Goal: Use online tool/utility: Use online tool/utility

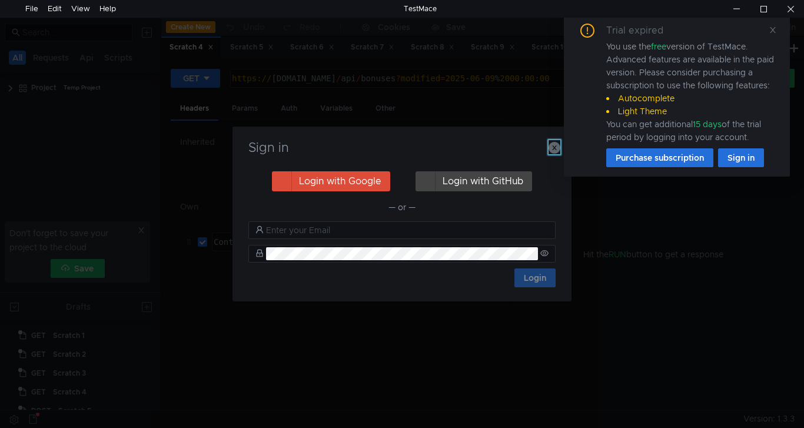
click at [554, 147] on icon "button" at bounding box center [555, 148] width 12 height 12
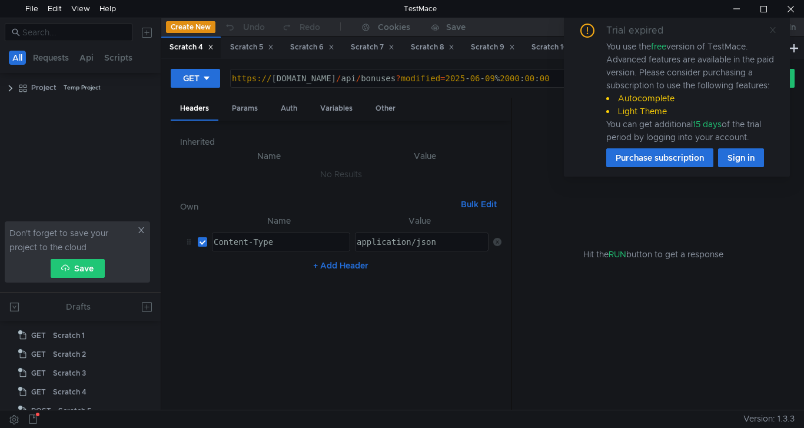
click at [771, 31] on icon at bounding box center [773, 30] width 8 height 8
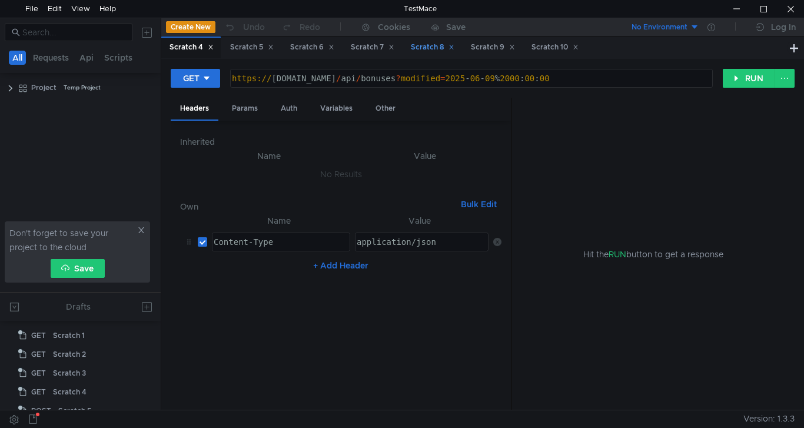
click at [435, 51] on div "Scratch 8" at bounding box center [433, 47] width 44 height 12
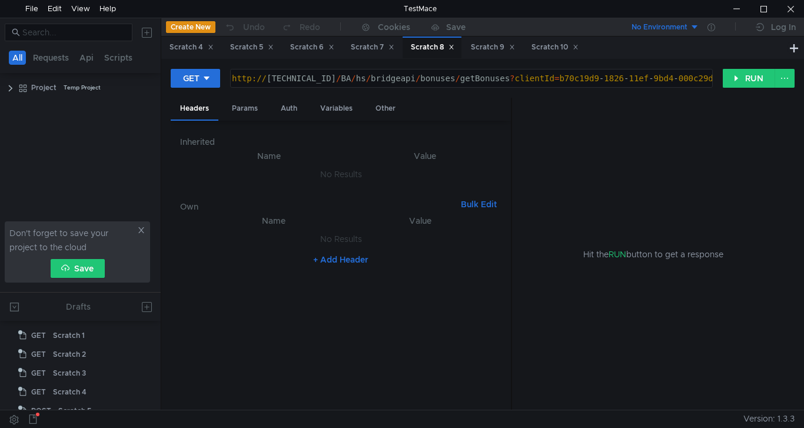
scroll to position [91, 0]
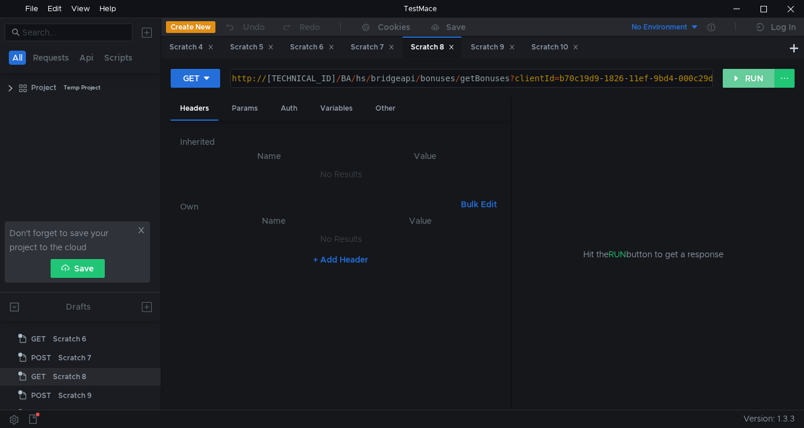
click at [743, 78] on button "RUN" at bounding box center [749, 78] width 52 height 19
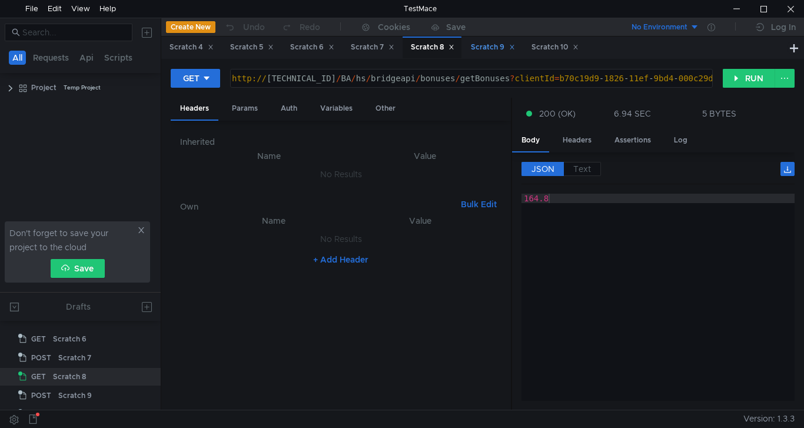
click at [496, 52] on div "Scratch 9" at bounding box center [493, 47] width 44 height 12
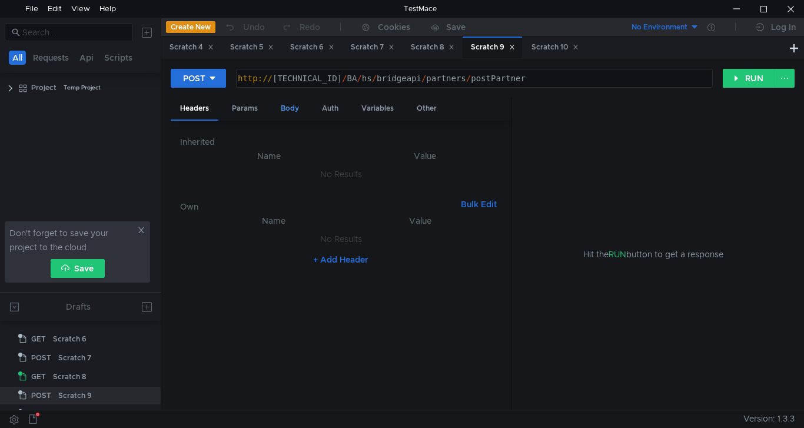
click at [291, 110] on div "Body" at bounding box center [289, 109] width 37 height 22
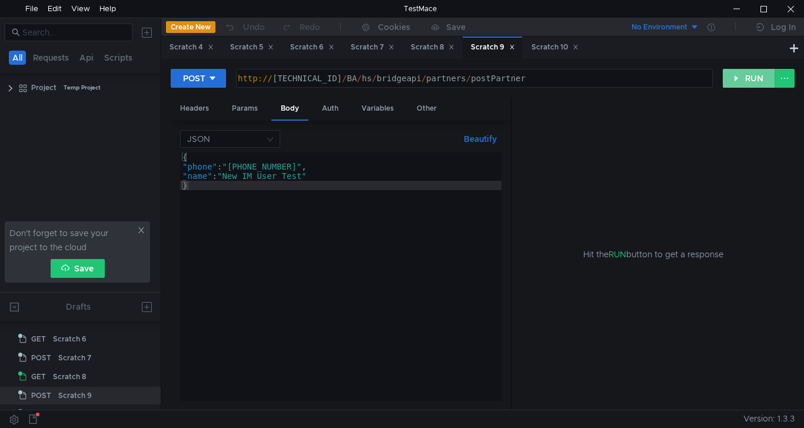
click at [745, 78] on button "RUN" at bounding box center [749, 78] width 52 height 19
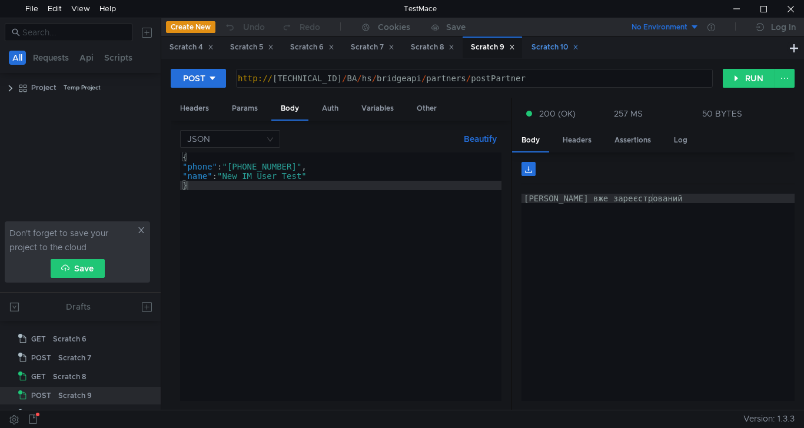
click at [562, 51] on div "Scratch 10" at bounding box center [555, 47] width 47 height 12
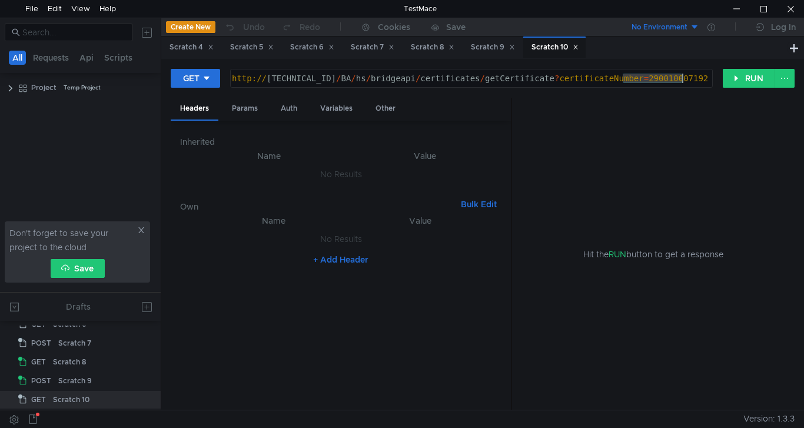
drag, startPoint x: 624, startPoint y: 80, endPoint x: 689, endPoint y: 79, distance: 65.4
click at [689, 79] on div "http:// 10.10.0.5 / BA / hs / bridgeapi / certificates / getCertificate ? certi…" at bounding box center [471, 88] width 482 height 28
paste textarea "500132103"
drag, startPoint x: 535, startPoint y: 78, endPoint x: 690, endPoint y: 78, distance: 155.5
click at [690, 78] on div "http:// [TECHNICAL_ID] / BA / hs / bridgeapi / certificates / getCertificate ? …" at bounding box center [471, 88] width 482 height 28
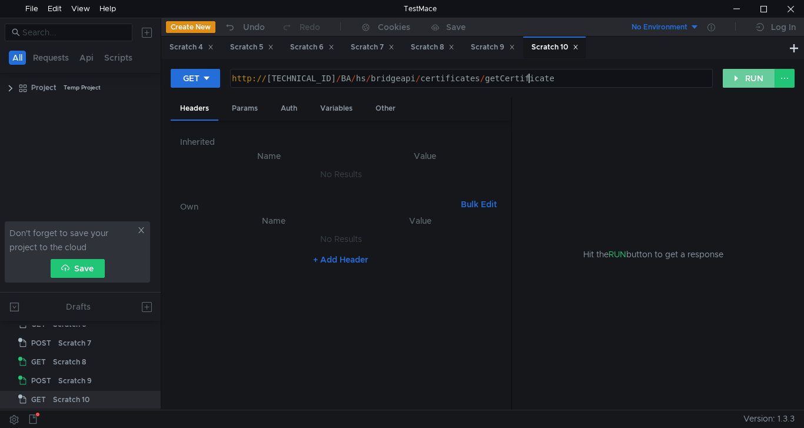
click at [741, 77] on button "RUN" at bounding box center [749, 78] width 52 height 19
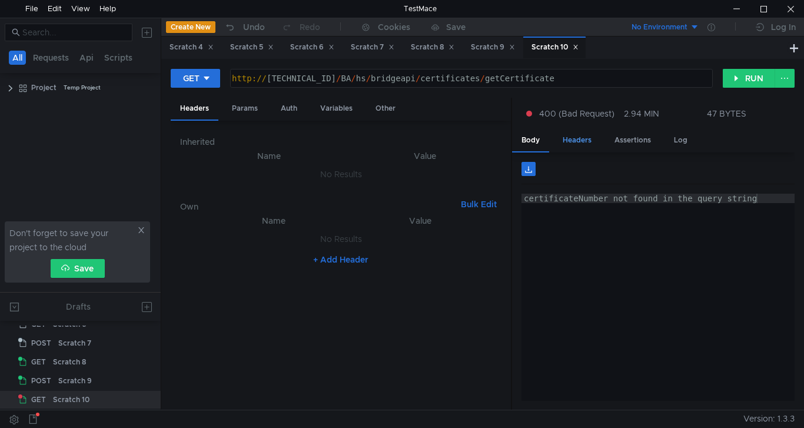
click at [585, 146] on div "Headers" at bounding box center [578, 141] width 48 height 22
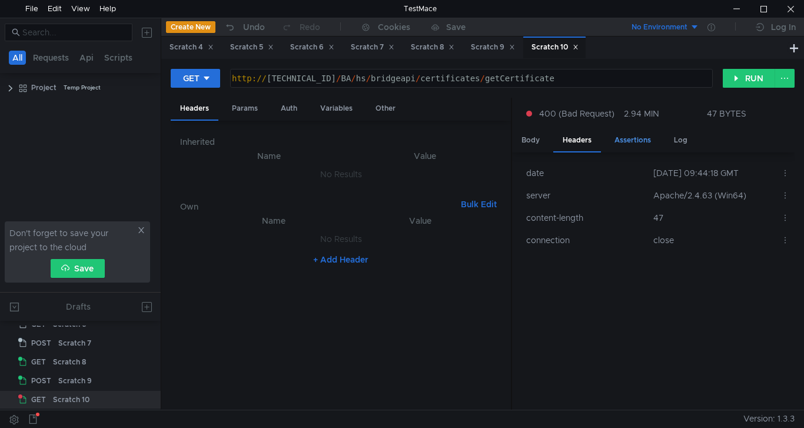
click at [617, 145] on div "Assertions" at bounding box center [632, 141] width 55 height 22
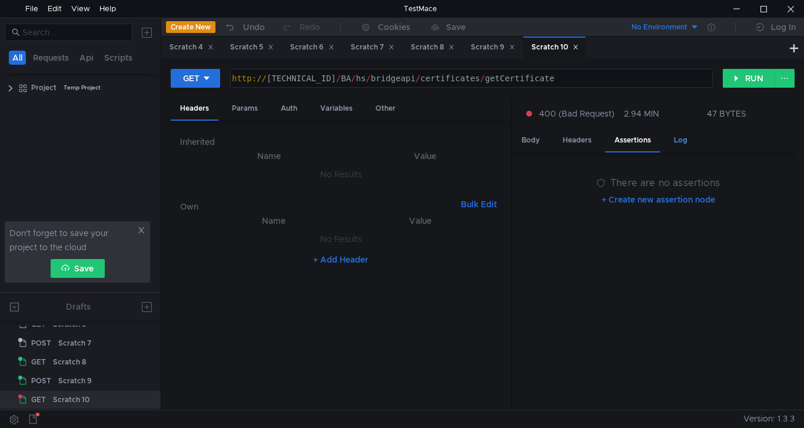
click at [681, 141] on div "Log" at bounding box center [681, 141] width 32 height 22
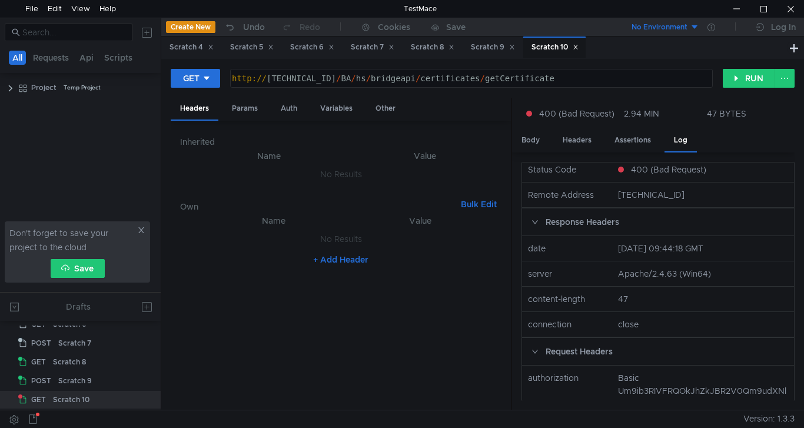
scroll to position [0, 0]
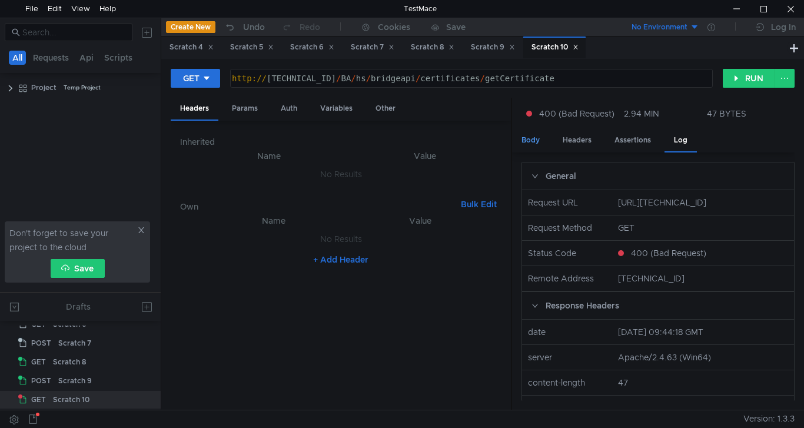
click at [528, 140] on div "Body" at bounding box center [530, 141] width 37 height 22
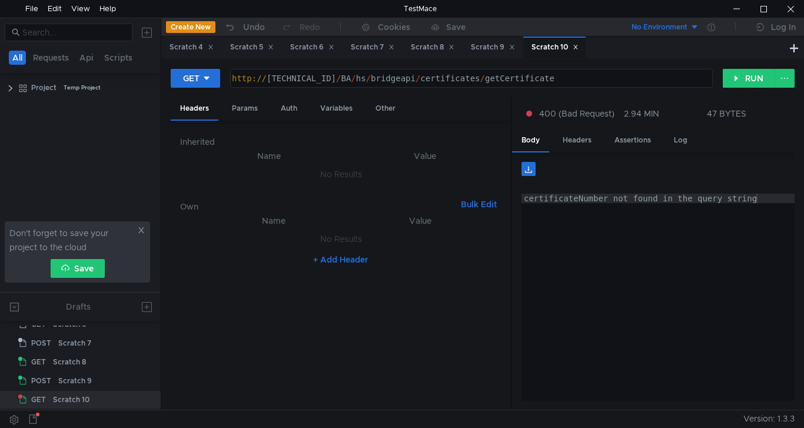
click at [533, 77] on div "http:// 10.10.0.5 / BA / hs / bridgeapi / certificates / getCertificate" at bounding box center [471, 88] width 482 height 28
paste textarea "certificateNumber=2900500132103"
click at [530, 77] on div "http:// 10.10.0.5 / BA / hs / bridgeapi / certificates / getCertificatecertific…" at bounding box center [471, 88] width 482 height 28
drag, startPoint x: 456, startPoint y: 78, endPoint x: 697, endPoint y: 77, distance: 241.5
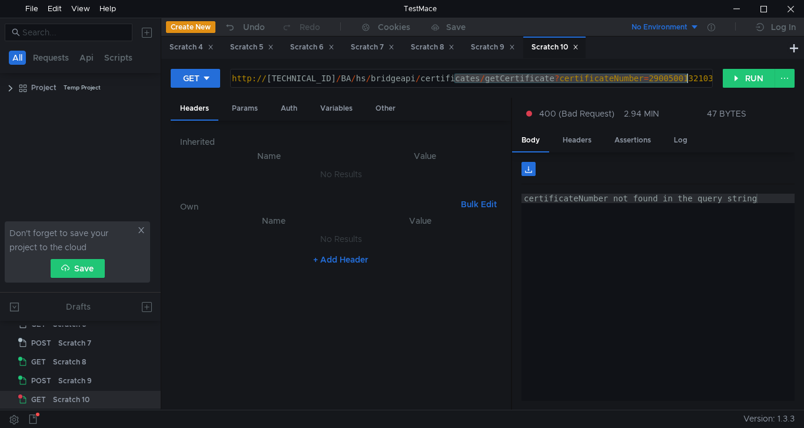
click at [697, 77] on div "http:// [TECHNICAL_ID] / BA / hs / bridgeapi / certificates / getCertificate ? …" at bounding box center [471, 88] width 482 height 28
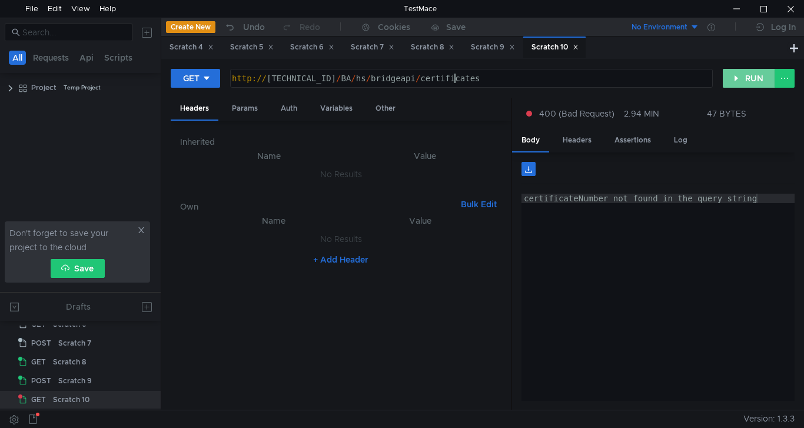
click at [754, 75] on button "RUN" at bounding box center [749, 78] width 52 height 19
click at [479, 76] on div "http:// 10.10.0.5 / BA / hs / bridgeapi / certificates" at bounding box center [471, 88] width 482 height 28
paste textarea "/getCertificate?certificateNumber=2900500132103"
drag, startPoint x: 624, startPoint y: 80, endPoint x: 689, endPoint y: 80, distance: 64.8
click at [689, 80] on div "http:// 10.10.0.5 / BA / hs / bridgeapi / certificates / getCertificate ? certi…" at bounding box center [471, 88] width 482 height 28
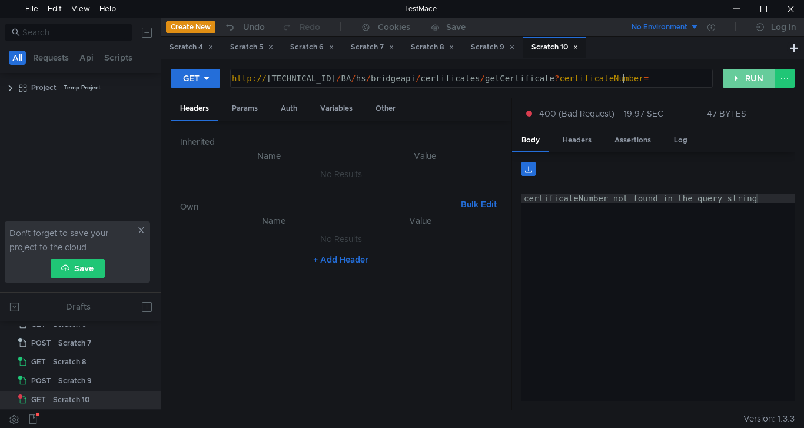
click at [741, 84] on button "RUN" at bounding box center [749, 78] width 52 height 19
click at [637, 75] on div "http:// [TECHNICAL_ID] / BA / hs / bridgeapi / certificates / getCertificate ? …" at bounding box center [471, 88] width 482 height 28
type textarea "http://10.10.0.5/BA/hs/bridgeapi/certificates/getCertificate?certificateNumber=…"
click at [744, 80] on button "RUN" at bounding box center [749, 78] width 52 height 19
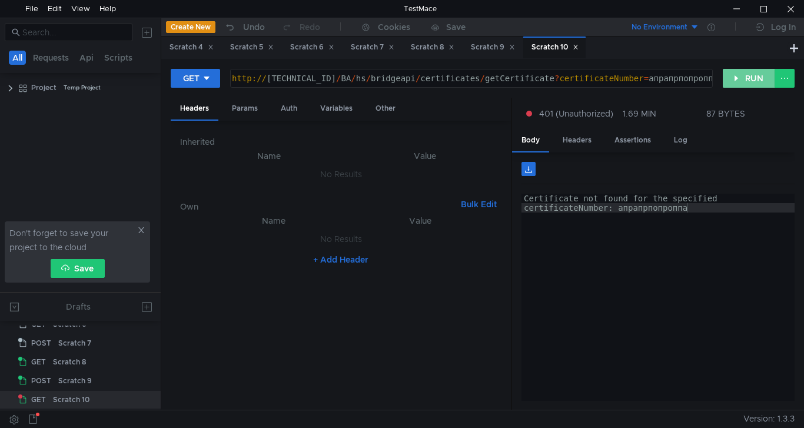
click at [741, 72] on button "RUN" at bounding box center [749, 78] width 52 height 19
drag, startPoint x: 623, startPoint y: 77, endPoint x: 698, endPoint y: 77, distance: 75.4
click at [698, 77] on div "http:// 10.10.0.5 / BA / hs / bridgeapi / certificates / getCertificate ? certi…" at bounding box center [471, 88] width 482 height 28
paste textarea "2900500132103"
type textarea "[URL][TECHNICAL_ID]"
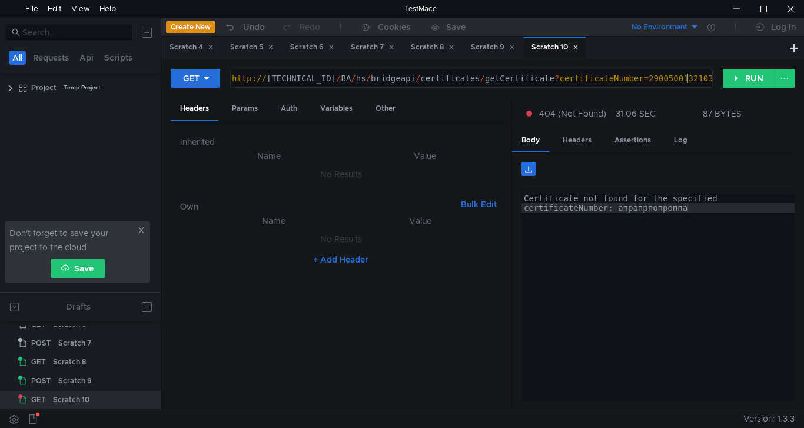
scroll to position [0, 32]
click at [750, 75] on button "RUN" at bounding box center [749, 78] width 52 height 19
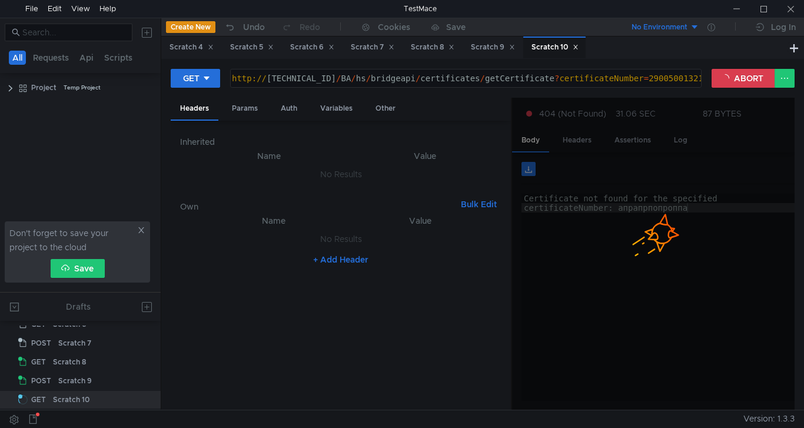
scroll to position [0, 32]
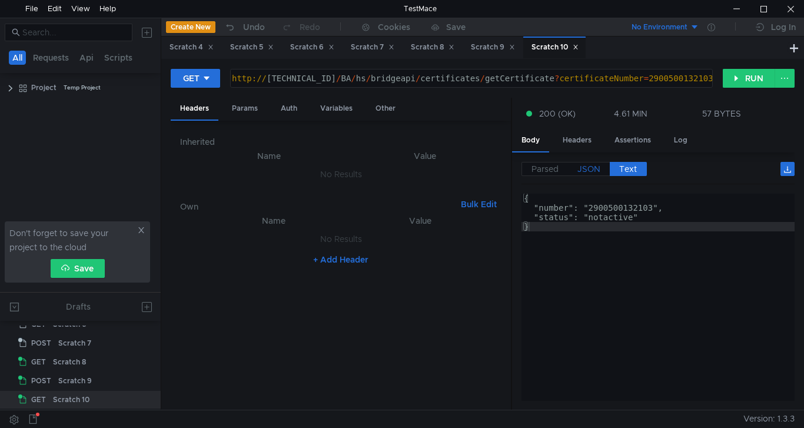
click at [590, 169] on span "JSON" at bounding box center [589, 169] width 23 height 11
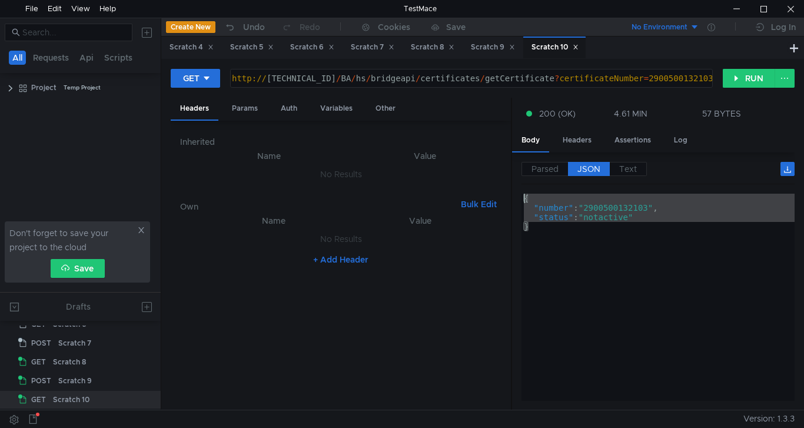
drag, startPoint x: 536, startPoint y: 230, endPoint x: 475, endPoint y: 180, distance: 79.6
click at [475, 180] on as-split "Headers Params Auth Variables Other Inherited Name Value No Results Own Bulk Ed…" at bounding box center [483, 254] width 624 height 313
type textarea "{ "number": "2900500132103","
click at [746, 79] on button "RUN" at bounding box center [749, 78] width 52 height 19
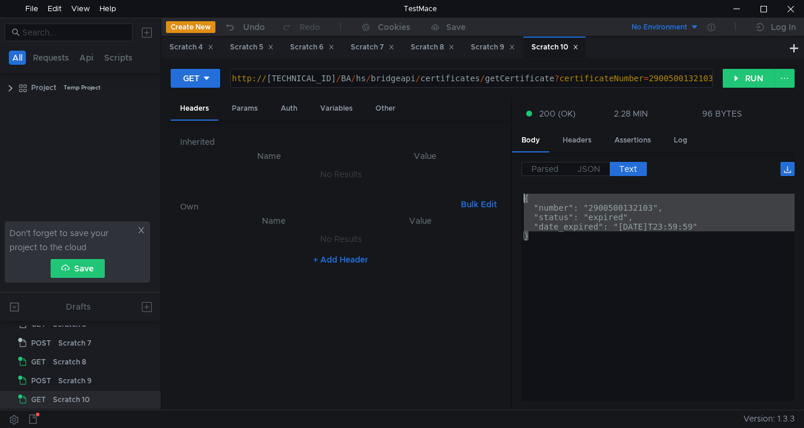
drag, startPoint x: 532, startPoint y: 235, endPoint x: 505, endPoint y: 194, distance: 48.8
click at [505, 194] on as-split "Headers Params Auth Variables Other Inherited Name Value No Results Own Bulk Ed…" at bounding box center [483, 254] width 624 height 313
type textarea "{ "number": "2900500132103","
click at [594, 170] on span "JSON" at bounding box center [589, 169] width 23 height 11
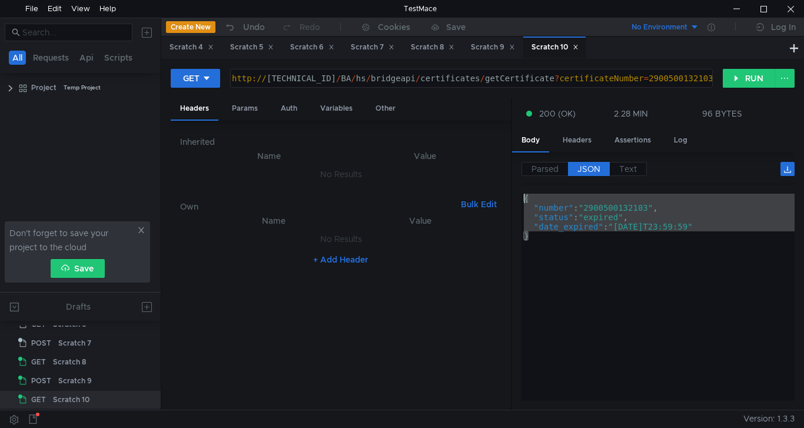
drag, startPoint x: 536, startPoint y: 238, endPoint x: 504, endPoint y: 193, distance: 55.6
click at [504, 193] on as-split "Headers Params Auth Variables Other Inherited Name Value No Results Own Bulk Ed…" at bounding box center [483, 254] width 624 height 313
type textarea "{ "number": "2900500132103","
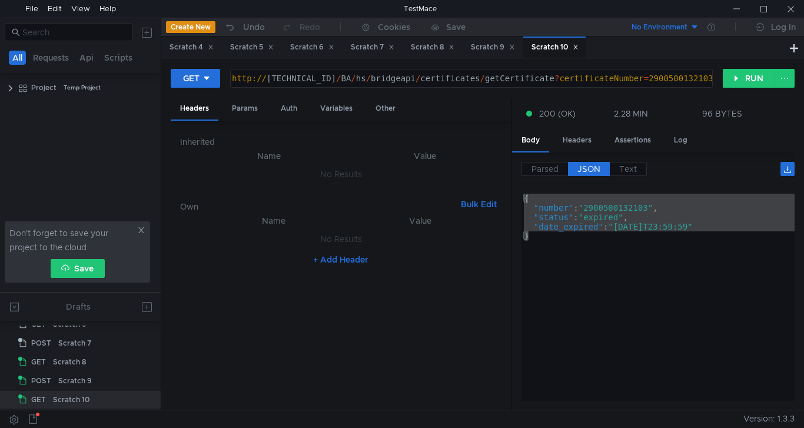
scroll to position [0, 32]
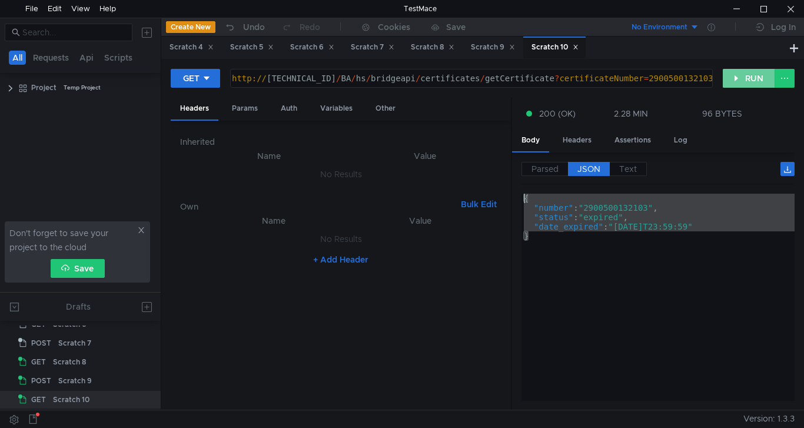
click at [737, 85] on button "RUN" at bounding box center [749, 78] width 52 height 19
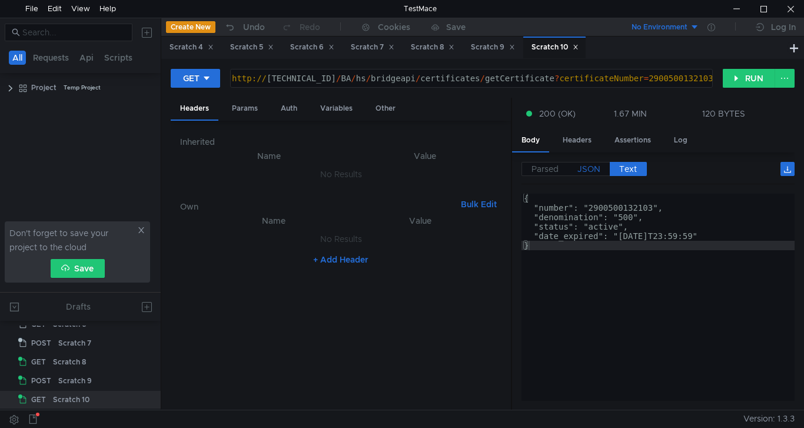
click at [595, 169] on span "JSON" at bounding box center [589, 169] width 23 height 11
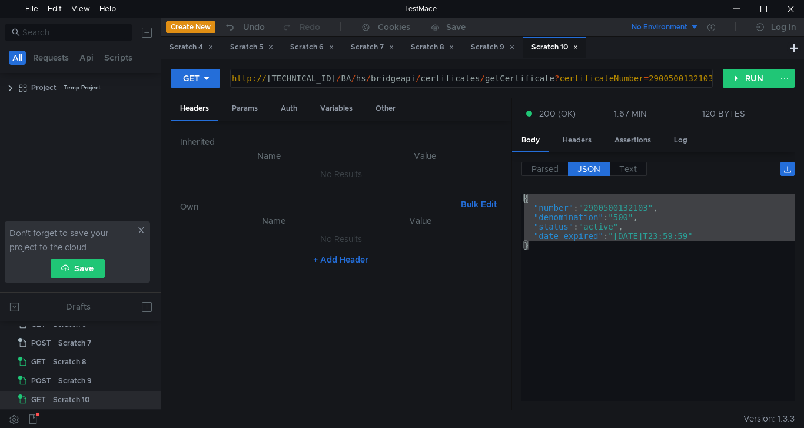
drag, startPoint x: 535, startPoint y: 247, endPoint x: 478, endPoint y: 179, distance: 88.2
click at [478, 179] on as-split "Headers Params Auth Variables Other Inherited Name Value No Results Own Bulk Ed…" at bounding box center [483, 254] width 624 height 313
type textarea "{ "number": "2900500132103","
click at [750, 82] on button "RUN" at bounding box center [749, 78] width 52 height 19
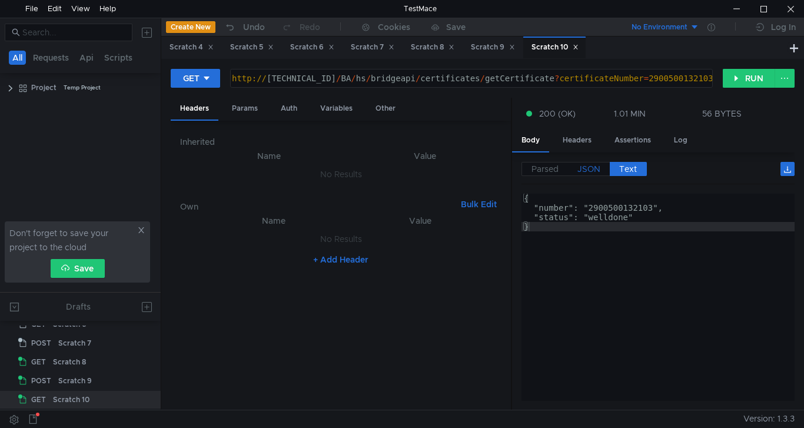
click at [590, 170] on span "JSON" at bounding box center [589, 169] width 23 height 11
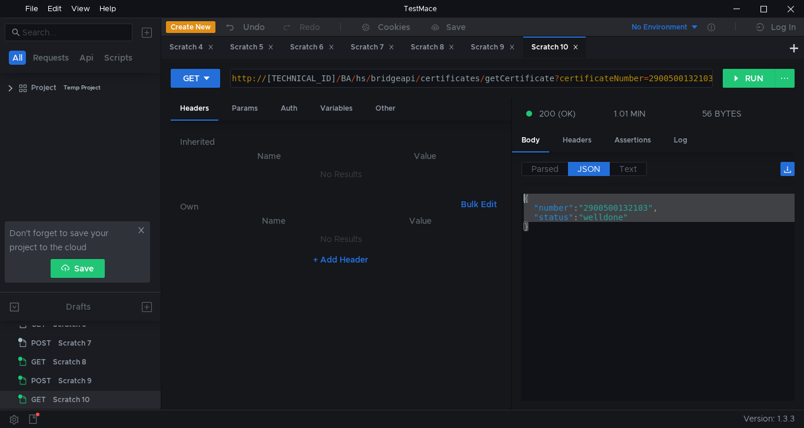
drag, startPoint x: 532, startPoint y: 227, endPoint x: 499, endPoint y: 183, distance: 55.1
click at [499, 183] on as-split "Headers Params Auth Variables Other Inherited Name Value No Results Own Bulk Ed…" at bounding box center [483, 254] width 624 height 313
type textarea "{ "number": "2900500132103","
click at [748, 81] on button "RUN" at bounding box center [749, 78] width 52 height 19
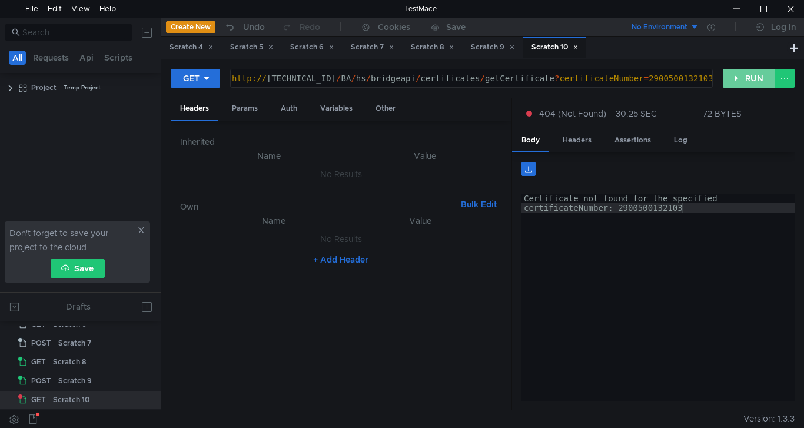
click at [735, 75] on button "RUN" at bounding box center [749, 78] width 52 height 19
click at [738, 76] on button "RUN" at bounding box center [749, 78] width 52 height 19
click at [743, 79] on button "RUN" at bounding box center [749, 78] width 52 height 19
click at [747, 75] on button "RUN" at bounding box center [749, 78] width 52 height 19
click at [750, 77] on button "RUN" at bounding box center [749, 78] width 52 height 19
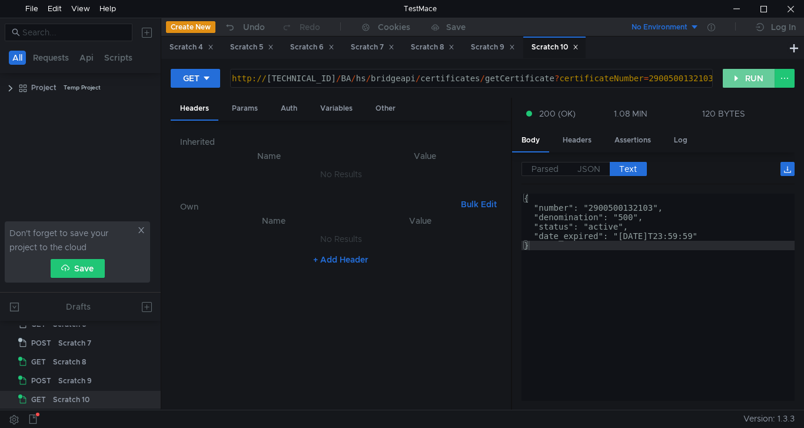
click at [749, 82] on button "RUN" at bounding box center [749, 78] width 52 height 19
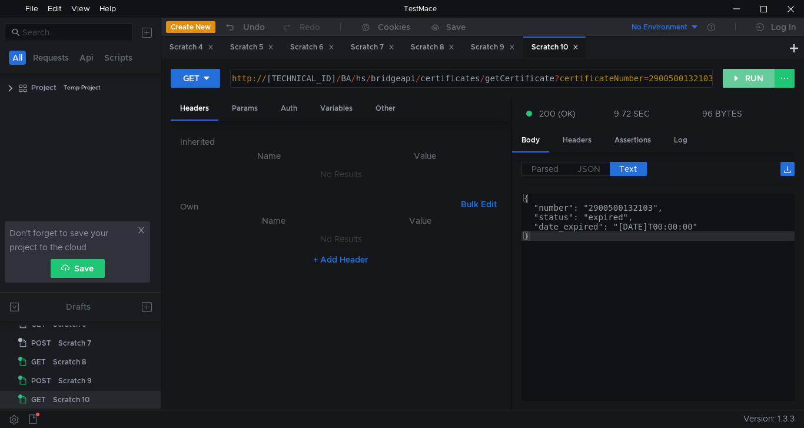
click at [740, 74] on button "RUN" at bounding box center [749, 78] width 52 height 19
click at [740, 75] on button "RUN" at bounding box center [749, 78] width 52 height 19
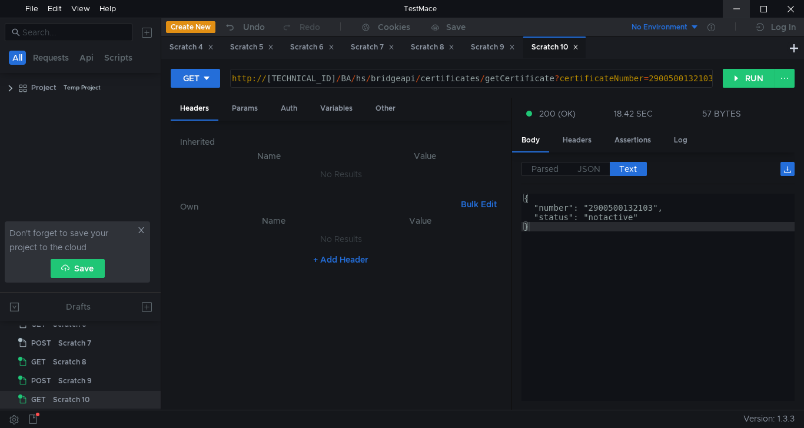
click at [741, 9] on div at bounding box center [736, 9] width 27 height 18
click at [689, 78] on div "http:// [TECHNICAL_ID] / BA / hs / bridgeapi / certificates / getCertificate ? …" at bounding box center [471, 88] width 482 height 28
type textarea "http://10.10.0.5/BA/hs/bridgeapi/certificates/getCertificate?certificateNumber=…"
click at [740, 77] on button "RUN" at bounding box center [749, 78] width 52 height 19
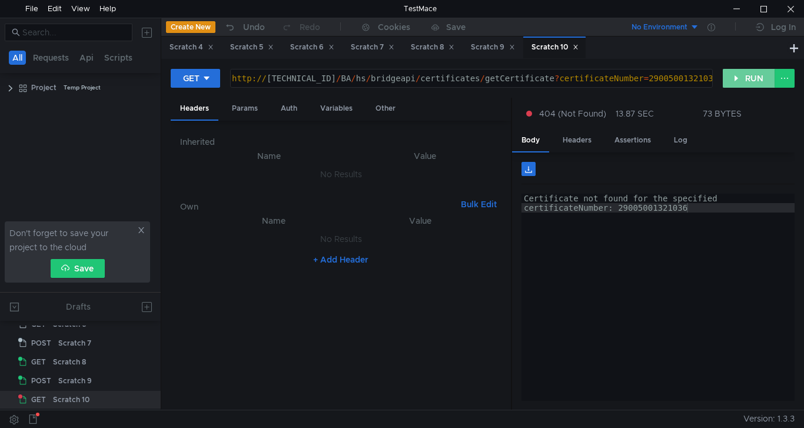
click at [735, 78] on button "RUN" at bounding box center [749, 78] width 52 height 19
click at [693, 77] on div "http:// [TECHNICAL_ID] / BA / hs / bridgeapi / certificates / getCertificate ? …" at bounding box center [471, 88] width 482 height 28
type textarea "[URL][TECHNICAL_ID]"
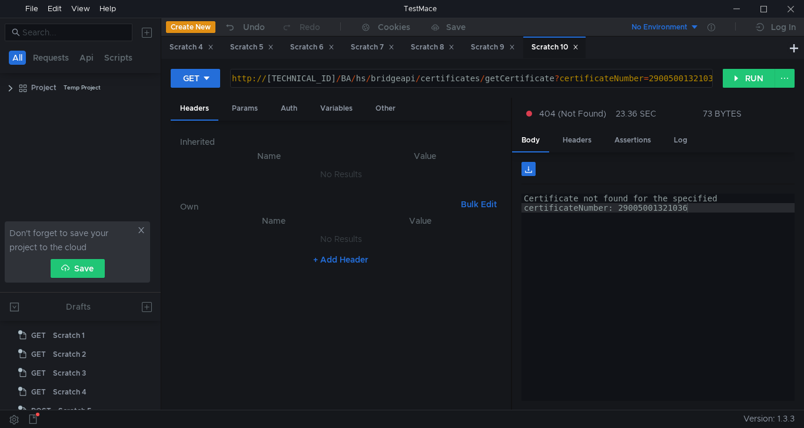
scroll to position [0, 32]
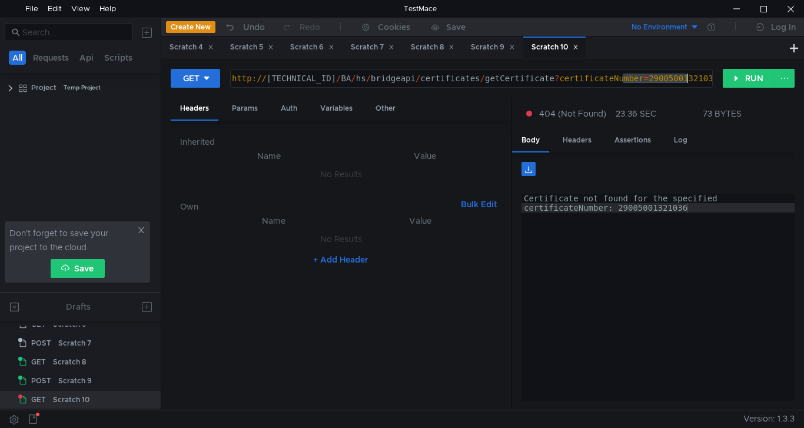
drag, startPoint x: 625, startPoint y: 77, endPoint x: 708, endPoint y: 78, distance: 83.0
click at [708, 78] on div "http:// [TECHNICAL_ID] / BA / hs / bridgeapi / certificates / getCertificate ? …" at bounding box center [471, 88] width 482 height 28
click at [759, 77] on button "RUN" at bounding box center [749, 78] width 52 height 19
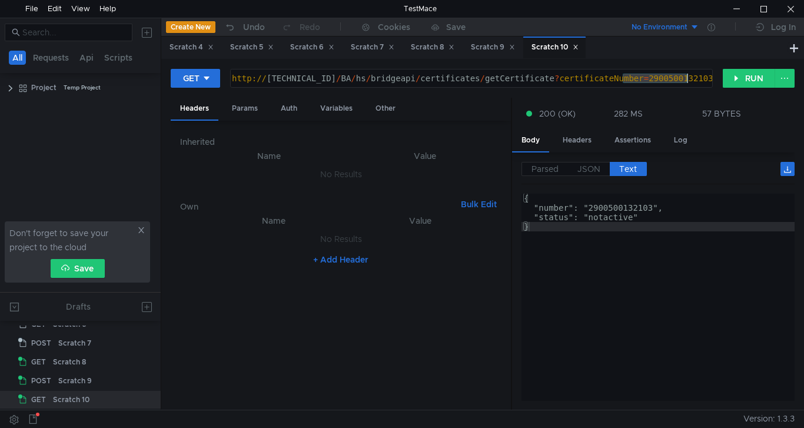
drag, startPoint x: 624, startPoint y: 78, endPoint x: 717, endPoint y: 85, distance: 92.7
click at [717, 85] on div "GET [URL][TECHNICAL_ID] http:// [TECHNICAL_ID] / BA / hs / bridgeapi / certific…" at bounding box center [447, 78] width 552 height 20
paste textarea "042"
click at [741, 78] on button "RUN" at bounding box center [749, 78] width 52 height 19
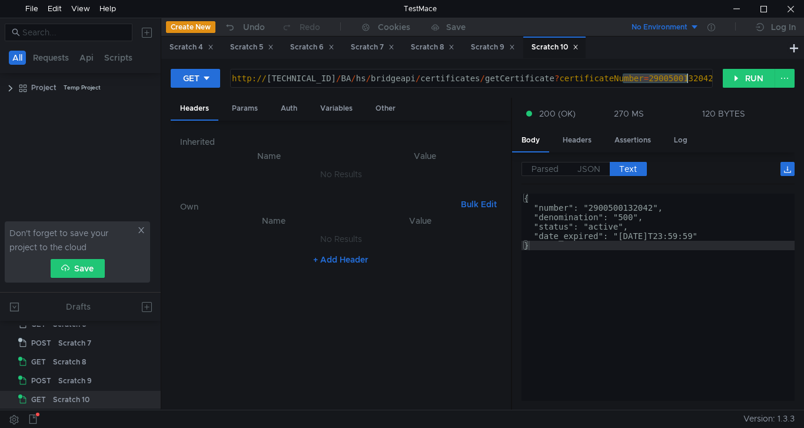
drag, startPoint x: 622, startPoint y: 78, endPoint x: 713, endPoint y: 78, distance: 90.7
click at [713, 78] on div "[URL][TECHNICAL_ID] http:// [TECHNICAL_ID] / BA / hs / bridgeapi / certificates…" at bounding box center [471, 78] width 483 height 19
paste textarea "1000142395"
click at [753, 77] on button "RUN" at bounding box center [749, 78] width 52 height 19
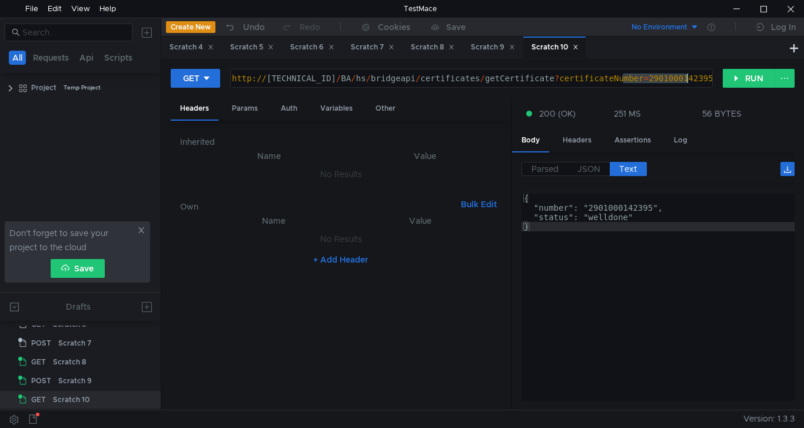
drag, startPoint x: 624, startPoint y: 79, endPoint x: 691, endPoint y: 79, distance: 66.5
click at [691, 79] on div "http:// [TECHNICAL_ID] / BA / hs / bridgeapi / certificates / getCertificate ? …" at bounding box center [471, 88] width 482 height 28
paste textarea "0500129912"
click at [744, 79] on button "RUN" at bounding box center [749, 78] width 52 height 19
drag, startPoint x: 625, startPoint y: 78, endPoint x: 734, endPoint y: 80, distance: 109.0
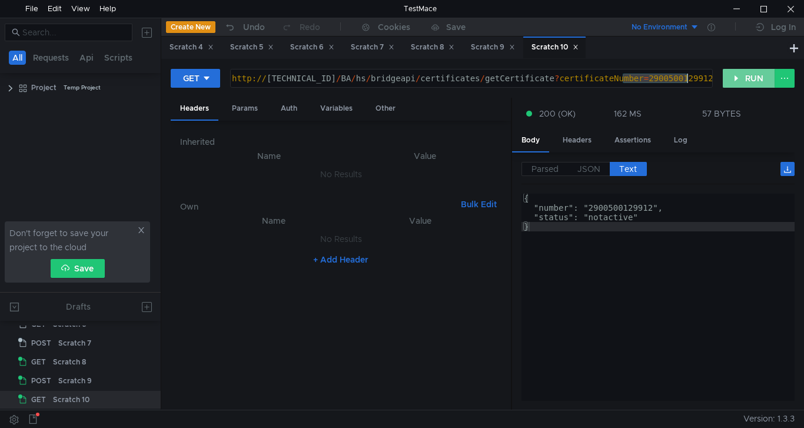
click at [734, 80] on div "GET [URL][TECHNICAL_ID] http:// [TECHNICAL_ID] / BA / hs / bridgeapi / certific…" at bounding box center [483, 82] width 624 height 29
paste textarea "1000140315"
click at [746, 75] on button "RUN" at bounding box center [749, 78] width 52 height 19
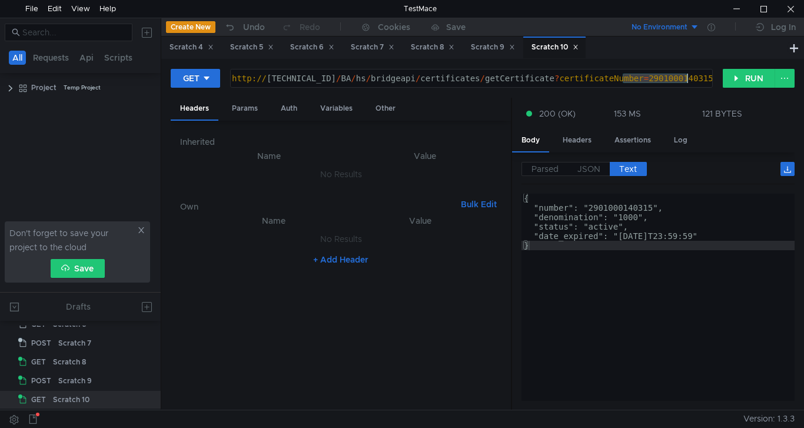
drag, startPoint x: 625, startPoint y: 77, endPoint x: 698, endPoint y: 81, distance: 73.1
click at [698, 81] on div "http:// [TECHNICAL_ID] / BA / hs / bridgeapi / certificates / getCertificate ? …" at bounding box center [471, 88] width 482 height 28
paste textarea "0250086879"
click at [736, 83] on button "RUN" at bounding box center [749, 78] width 52 height 19
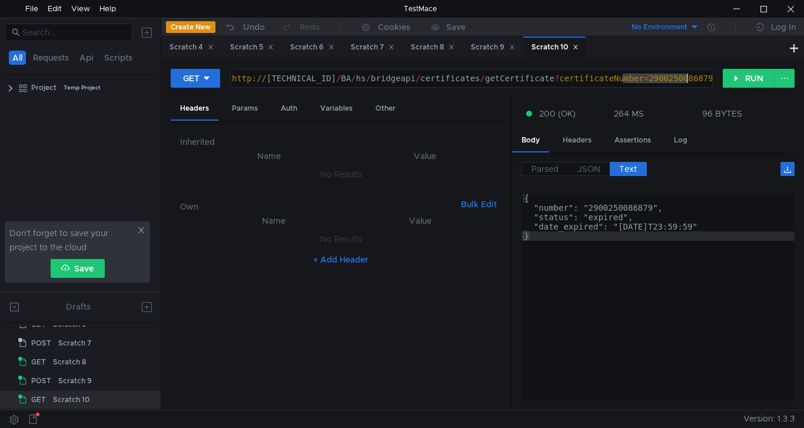
drag, startPoint x: 623, startPoint y: 78, endPoint x: 691, endPoint y: 78, distance: 67.7
click at [691, 78] on div "http:// [TECHNICAL_ID] / BA / hs / bridgeapi / certificates / getCertificate ? …" at bounding box center [471, 88] width 482 height 28
drag, startPoint x: 534, startPoint y: 78, endPoint x: 708, endPoint y: 76, distance: 174.9
click at [708, 76] on div "http:// [TECHNICAL_ID] / BA / hs / bridgeapi / certificates / getCertificate ? …" at bounding box center [471, 88] width 482 height 28
click at [636, 76] on div "http:// [TECHNICAL_ID] / BA / hs / bridgeapi / certificates / getCertificate ? …" at bounding box center [472, 78] width 482 height 18
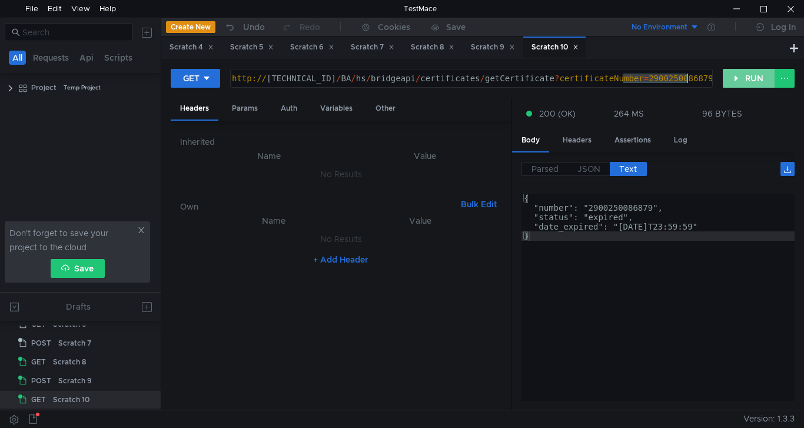
drag, startPoint x: 624, startPoint y: 75, endPoint x: 729, endPoint y: 76, distance: 105.4
click at [729, 76] on div "GET [URL][TECHNICAL_ID] http:// [TECHNICAL_ID] / BA / hs / bridgeapi / certific…" at bounding box center [483, 82] width 624 height 29
click at [739, 78] on button "RUN" at bounding box center [749, 78] width 52 height 19
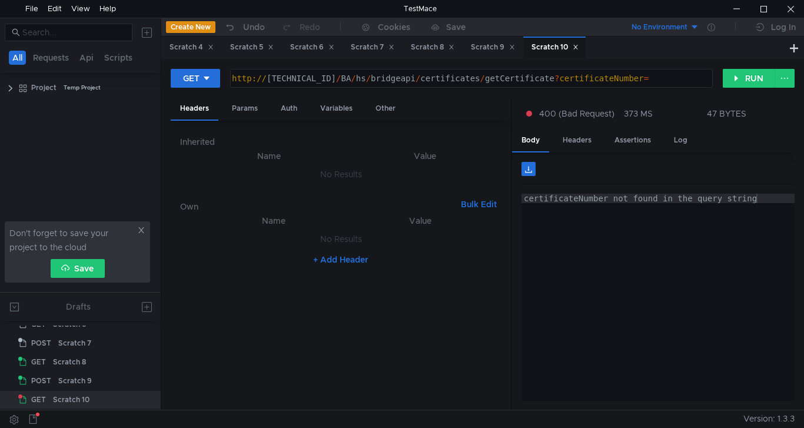
click at [630, 77] on div "http:// 10.10.0.5 / BA / hs / bridgeapi / certificates / getCertificate ? certi…" at bounding box center [471, 88] width 482 height 28
paste textarea "2900250086879"
drag, startPoint x: 531, startPoint y: 78, endPoint x: 694, endPoint y: 78, distance: 163.7
click at [694, 78] on div "http:// 10.10.0.5 / BA / hs / bridgeapi / certificates / getCertificate ? certi…" at bounding box center [471, 88] width 482 height 28
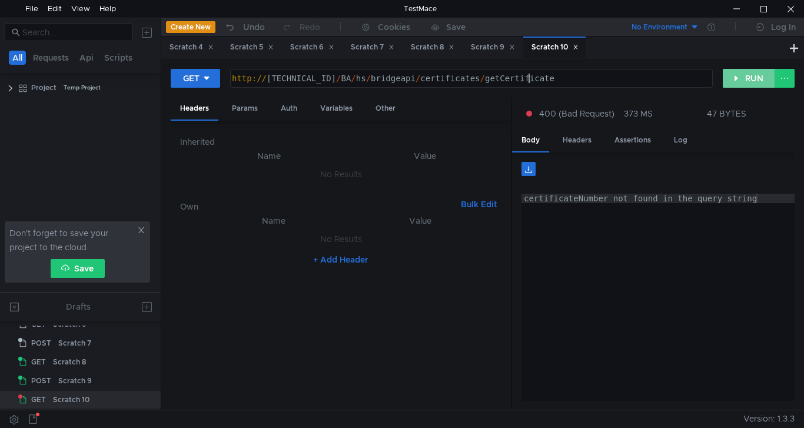
click at [735, 76] on button "RUN" at bounding box center [749, 78] width 52 height 19
click at [541, 80] on div "http:// 10.10.0.5 / BA / hs / bridgeapi / certificates / getCertificate" at bounding box center [471, 88] width 482 height 28
paste textarea "?certificateNumber=2900250086879"
click at [742, 81] on button "RUN" at bounding box center [749, 78] width 52 height 19
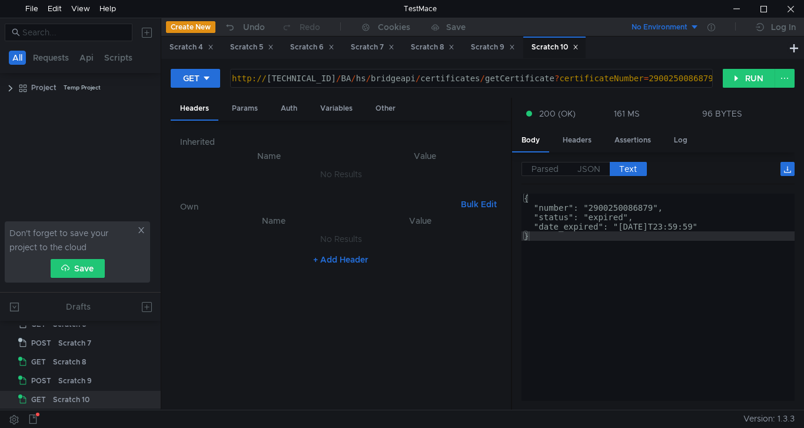
click at [688, 76] on div "http:// 10.10.0.5 / BA / hs / bridgeapi / certificates / getCertificate ? certi…" at bounding box center [471, 88] width 482 height 28
click at [741, 79] on button "RUN" at bounding box center [749, 78] width 52 height 19
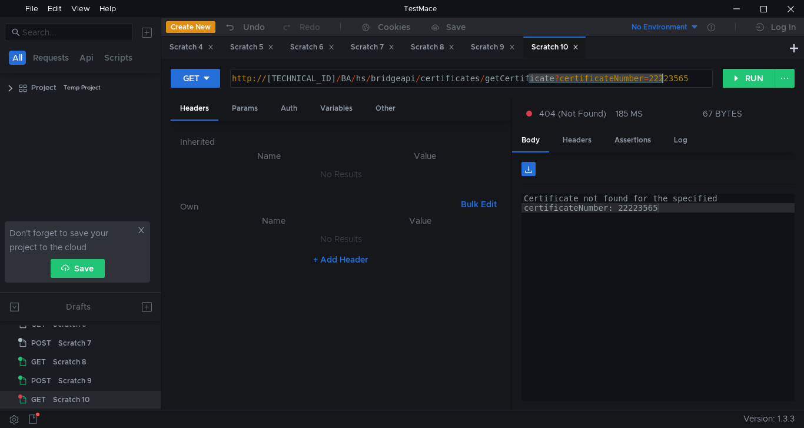
drag, startPoint x: 531, startPoint y: 78, endPoint x: 672, endPoint y: 78, distance: 140.8
click at [672, 78] on div "http:// 10.10.0.5 / BA / hs / bridgeapi / certificates / getCertificate ? certi…" at bounding box center [471, 88] width 482 height 28
paste textarea "900250086879"
click at [747, 78] on button "RUN" at bounding box center [749, 78] width 52 height 19
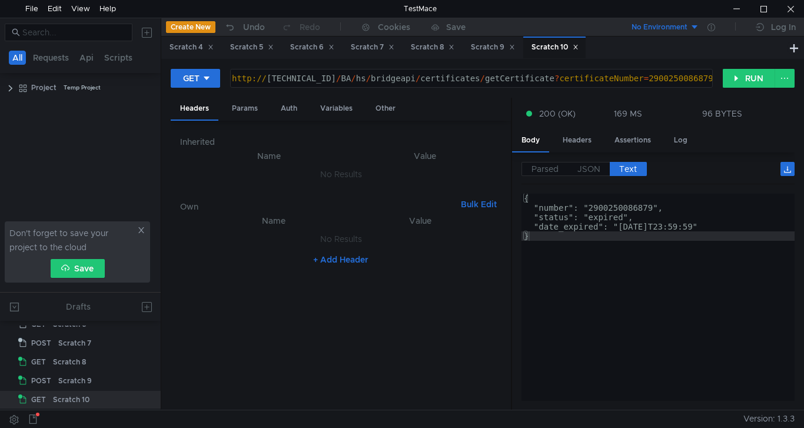
click at [690, 80] on div "http:// 10.10.0.5 / BA / hs / bridgeapi / certificates / getCertificate ? certi…" at bounding box center [471, 88] width 482 height 28
click at [745, 79] on button "RUN" at bounding box center [749, 78] width 52 height 19
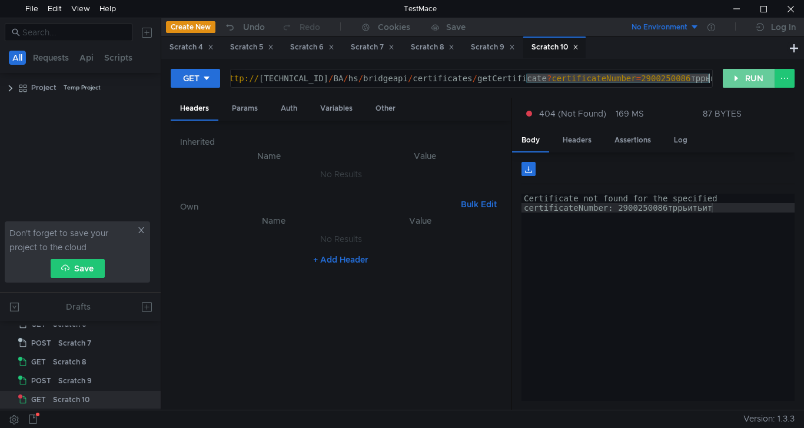
drag, startPoint x: 525, startPoint y: 78, endPoint x: 733, endPoint y: 78, distance: 207.9
click at [733, 78] on div "GET http://10.10.0.5/BA/hs/bridgeapi/certificates/getCertificate?certificateNum…" at bounding box center [483, 82] width 624 height 29
paste textarea "?certificateNumber=2900250086879"
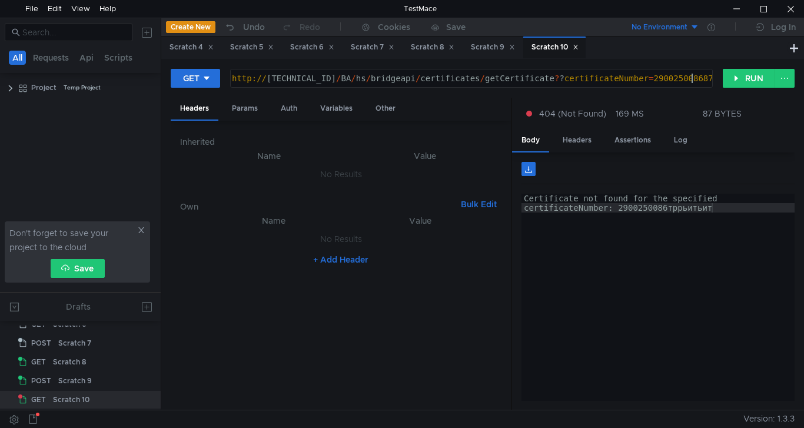
scroll to position [0, 32]
click at [746, 78] on button "RUN" at bounding box center [749, 78] width 52 height 19
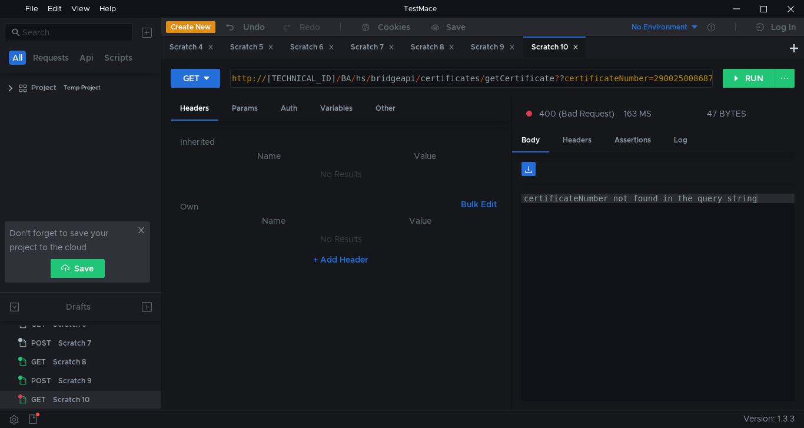
click at [539, 77] on div "http:// 10.10.0.5 / BA / hs / bridgeapi / certificates / getCertificate ? ? cer…" at bounding box center [471, 88] width 482 height 28
click at [750, 75] on button "RUN" at bounding box center [749, 78] width 52 height 19
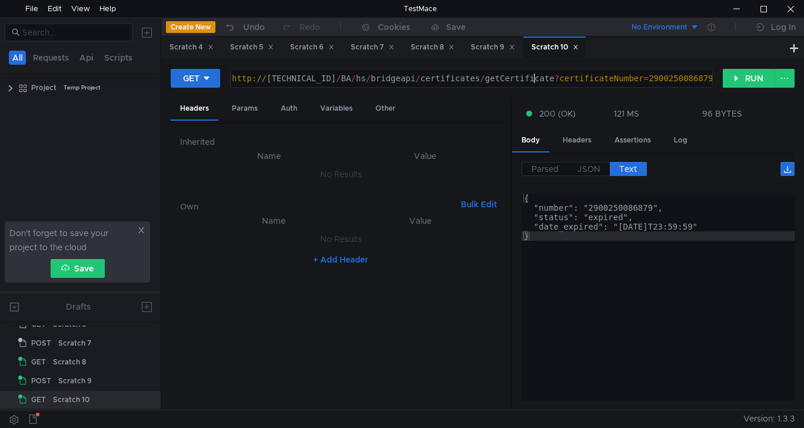
click at [535, 80] on div "http:// 10.10.0.5 / BA / hs / bridgeapi / certificates / getCertificate ? certi…" at bounding box center [471, 88] width 482 height 28
paste textarea "?certificateNumber=2900250086879"
click at [738, 75] on button "RUN" at bounding box center [749, 78] width 52 height 19
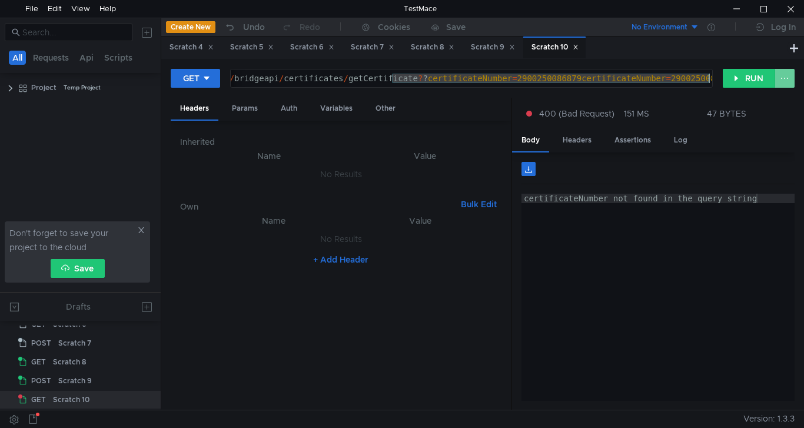
drag, startPoint x: 531, startPoint y: 78, endPoint x: 780, endPoint y: 76, distance: 249.1
click at [780, 76] on div "GET http://10.10.0.5/BA/hs/bridgeapi/certificates/getCertificate??certificateNu…" at bounding box center [483, 82] width 624 height 29
paste textarea
type textarea "http://10.10.0.5/BA/hs/bridgeapi/certificates/getCertificate?certificateNumber=…"
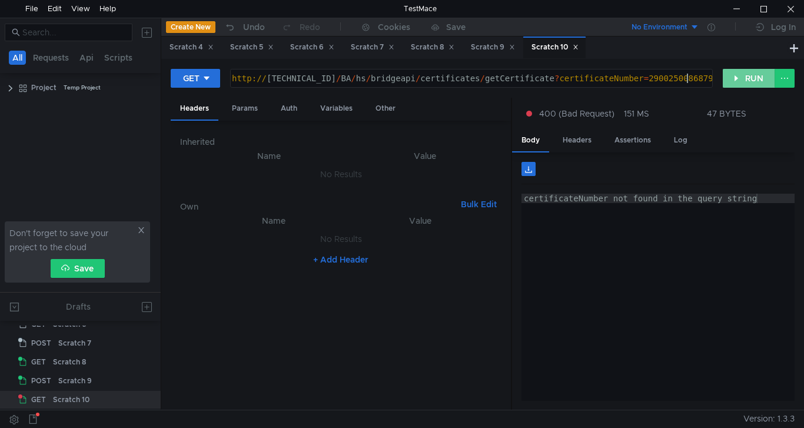
click at [747, 74] on button "RUN" at bounding box center [749, 78] width 52 height 19
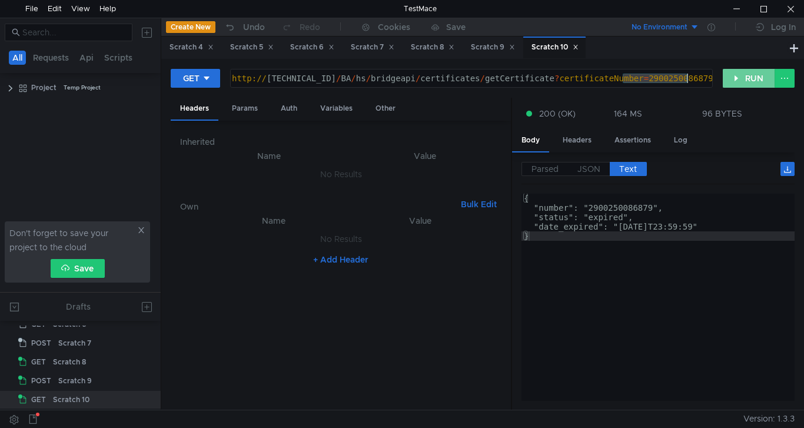
drag, startPoint x: 624, startPoint y: 74, endPoint x: 727, endPoint y: 76, distance: 103.1
click at [727, 76] on div "GET http://10.10.0.5/BA/hs/bridgeapi/certificates/getCertificate?certificateNum…" at bounding box center [483, 82] width 624 height 29
paste textarea "500132103"
click at [738, 76] on button "RUN" at bounding box center [749, 78] width 52 height 19
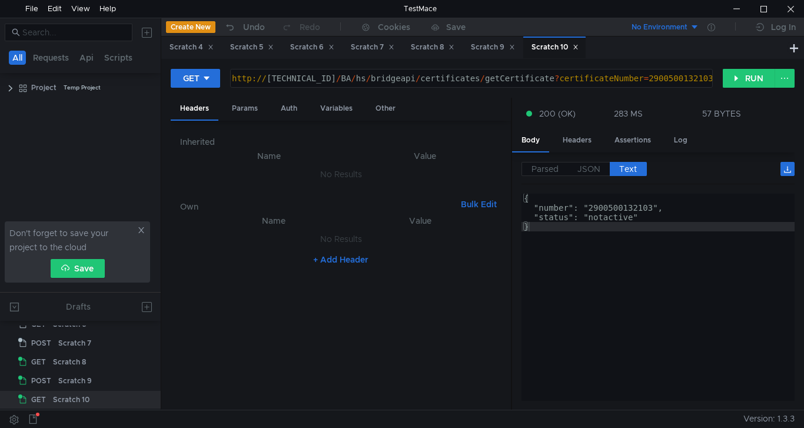
click at [688, 77] on div "http:// [TECHNICAL_ID] / BA / hs / bridgeapi / certificates / getCertificate ? …" at bounding box center [471, 88] width 482 height 28
click at [747, 79] on button "RUN" at bounding box center [749, 78] width 52 height 19
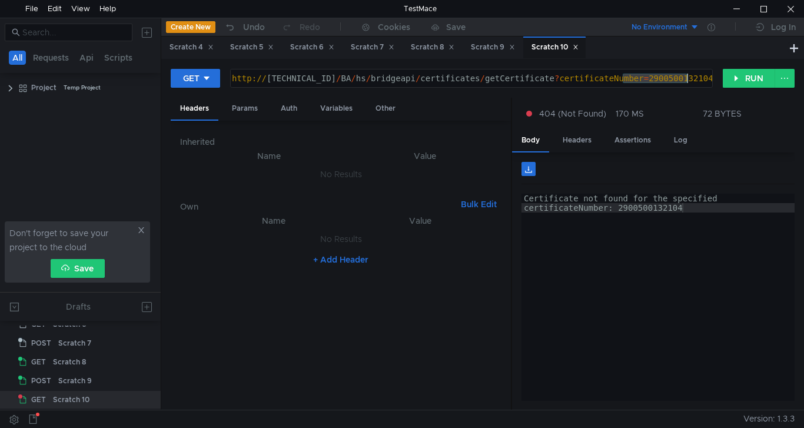
drag, startPoint x: 625, startPoint y: 77, endPoint x: 714, endPoint y: 81, distance: 89.0
click at [714, 81] on div "http://10.10.0.5/BA/hs/bridgeapi/certificates/getCertificate?certificateNumber=…" at bounding box center [472, 78] width 484 height 20
paste textarea "3"
type textarea "http://10.10.0.5/BA/hs/bridgeapi/certificates/getCertificate?certificateNumber=…"
click at [744, 81] on button "RUN" at bounding box center [749, 78] width 52 height 19
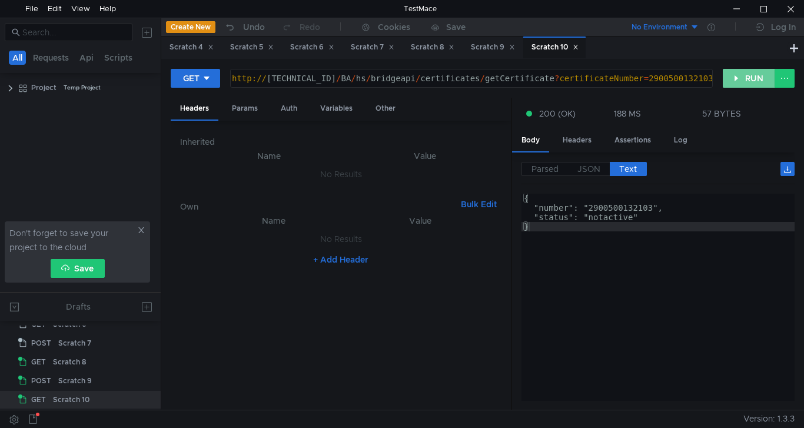
click at [754, 79] on button "RUN" at bounding box center [749, 78] width 52 height 19
click at [747, 75] on button "RUN" at bounding box center [749, 78] width 52 height 19
click at [744, 72] on button "RUN" at bounding box center [749, 78] width 52 height 19
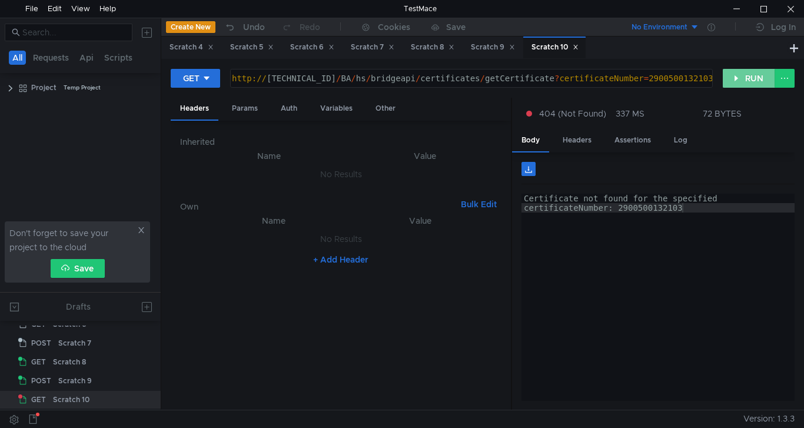
click at [754, 82] on button "RUN" at bounding box center [749, 78] width 52 height 19
click at [744, 77] on button "RUN" at bounding box center [749, 78] width 52 height 19
click at [742, 81] on button "RUN" at bounding box center [749, 78] width 52 height 19
click at [746, 74] on button "RUN" at bounding box center [749, 78] width 52 height 19
click at [743, 78] on button "RUN" at bounding box center [749, 78] width 52 height 19
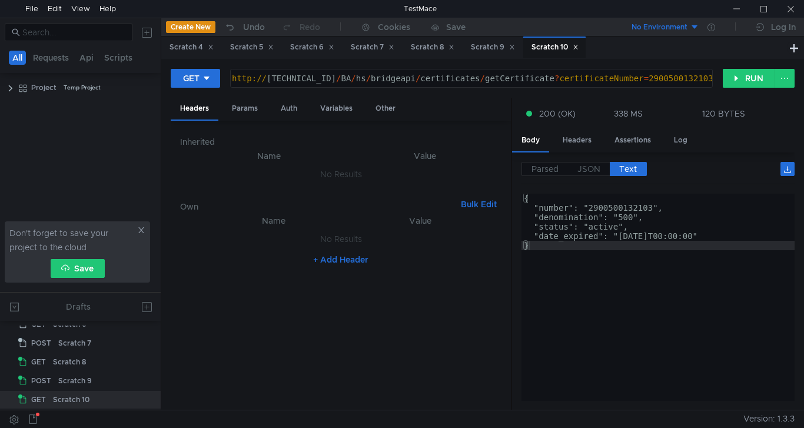
scroll to position [0, 32]
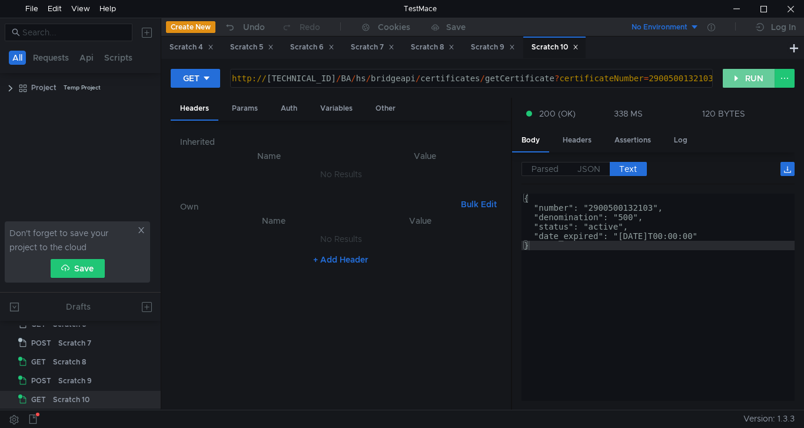
click at [736, 78] on button "RUN" at bounding box center [749, 78] width 52 height 19
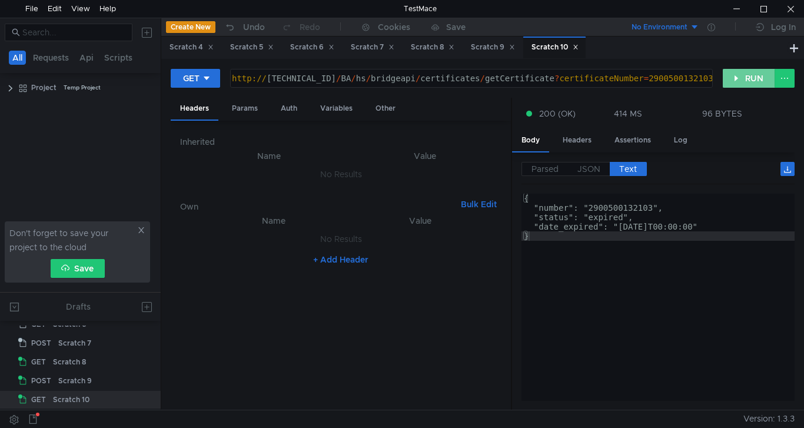
click at [750, 75] on button "RUN" at bounding box center [749, 78] width 52 height 19
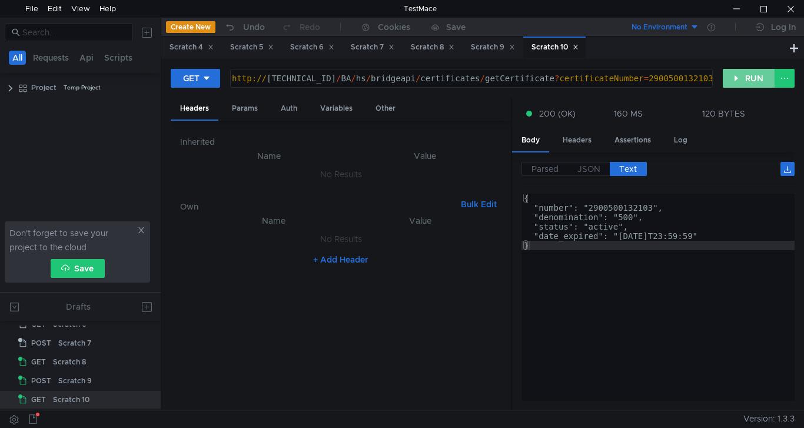
click at [738, 75] on button "RUN" at bounding box center [749, 78] width 52 height 19
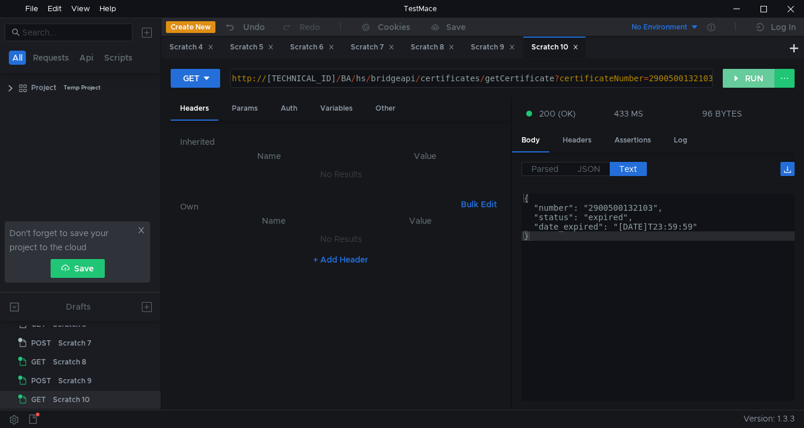
click at [753, 78] on button "RUN" at bounding box center [749, 78] width 52 height 19
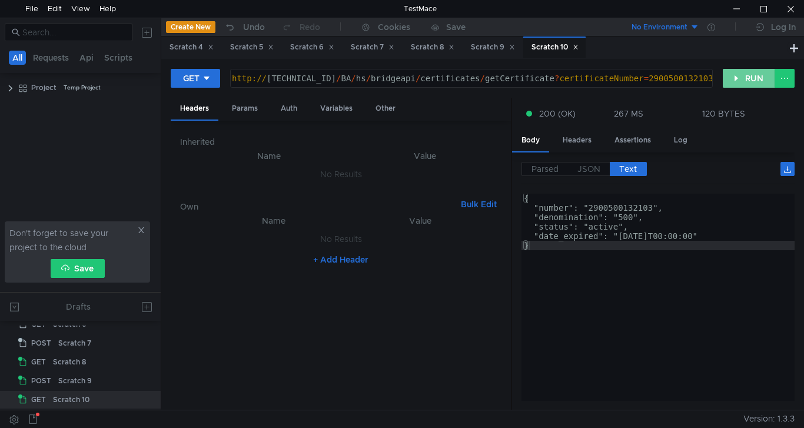
click at [745, 84] on button "RUN" at bounding box center [749, 78] width 52 height 19
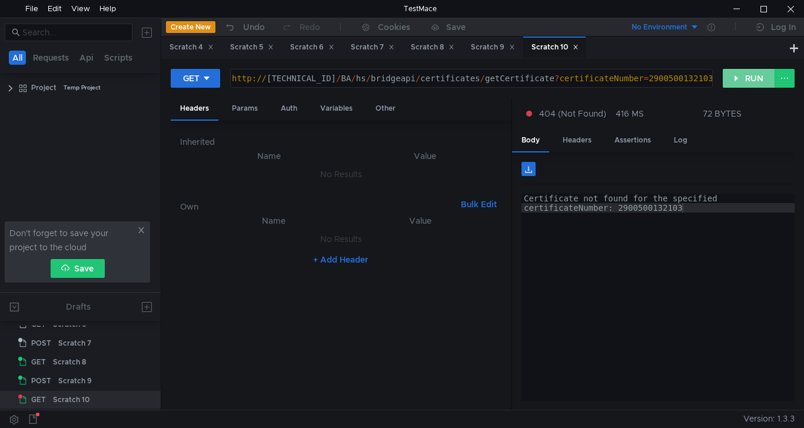
click at [759, 74] on button "RUN" at bounding box center [749, 78] width 52 height 19
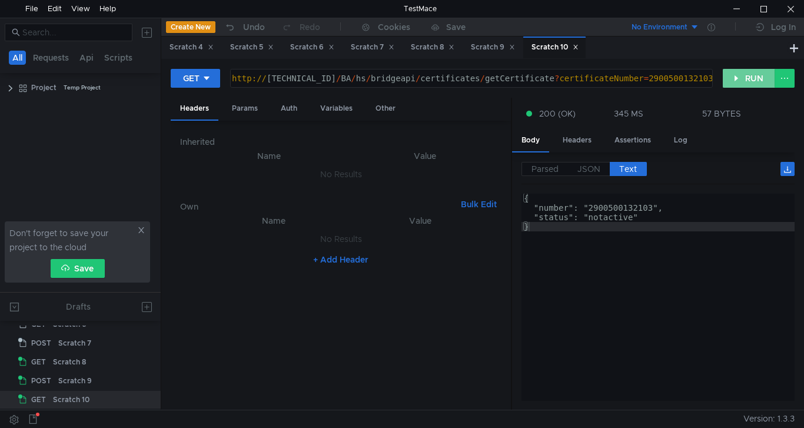
click at [750, 81] on button "RUN" at bounding box center [749, 78] width 52 height 19
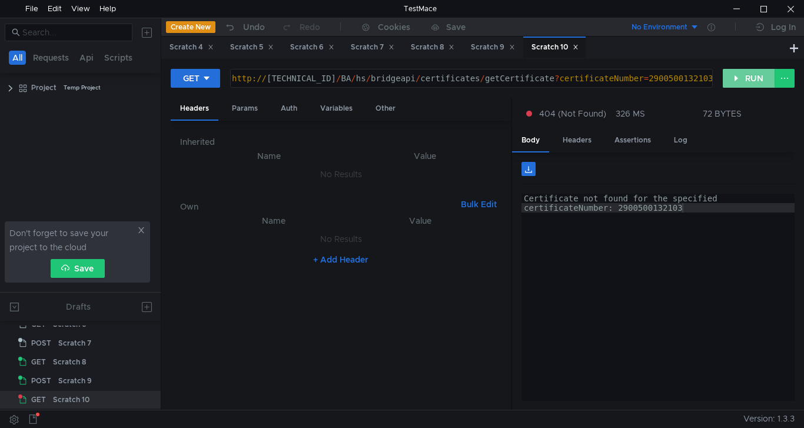
click at [751, 77] on button "RUN" at bounding box center [749, 78] width 52 height 19
click at [743, 80] on button "RUN" at bounding box center [749, 78] width 52 height 19
click at [741, 73] on button "RUN" at bounding box center [749, 78] width 52 height 19
click at [744, 74] on button "RUN" at bounding box center [749, 78] width 52 height 19
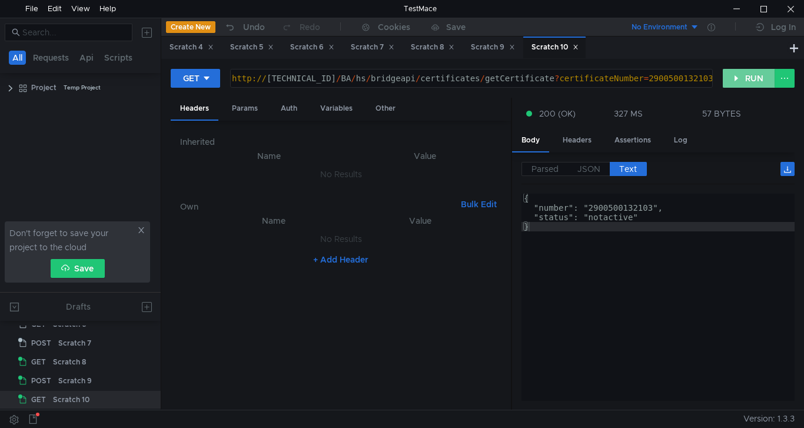
click at [744, 82] on button "RUN" at bounding box center [749, 78] width 52 height 19
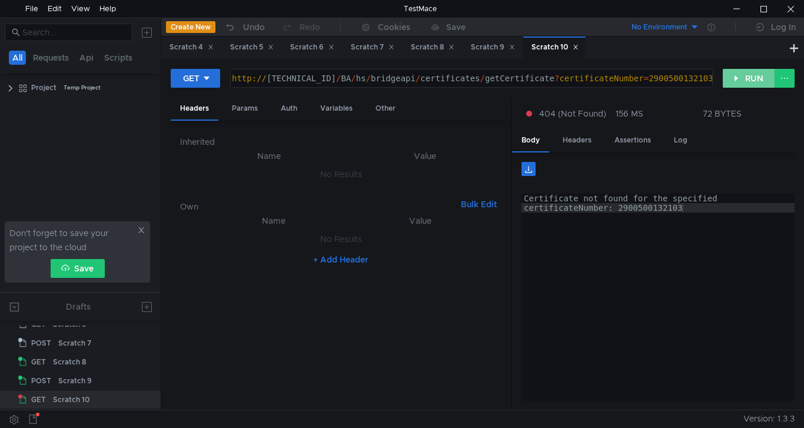
click at [758, 77] on button "RUN" at bounding box center [749, 78] width 52 height 19
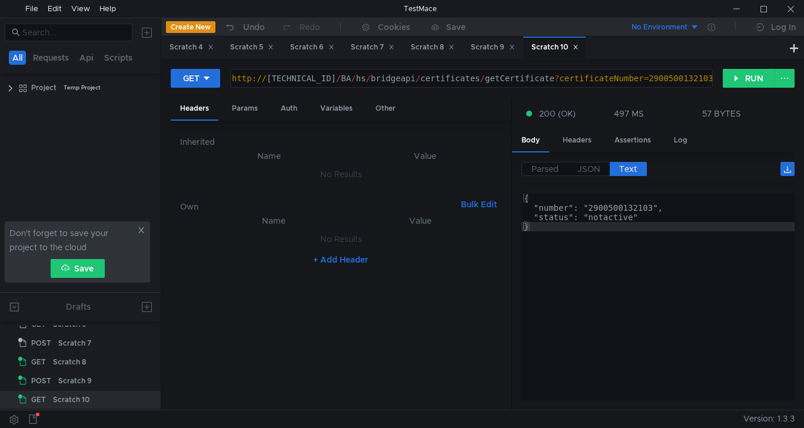
scroll to position [0, 32]
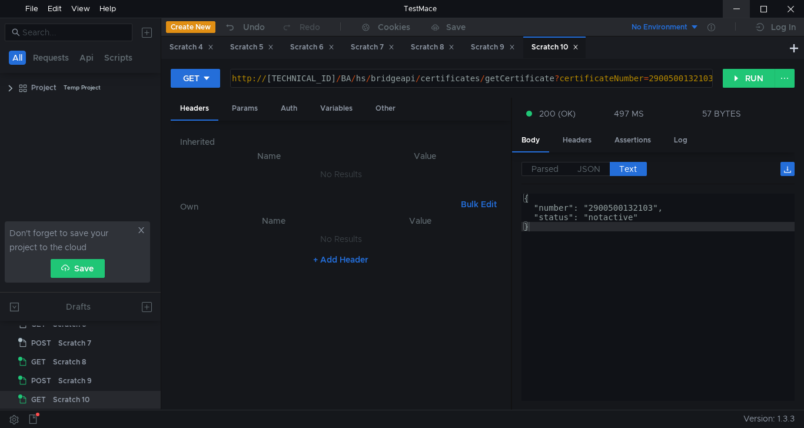
click at [738, 10] on div at bounding box center [736, 9] width 27 height 18
click at [744, 78] on button "RUN" at bounding box center [749, 78] width 52 height 19
click at [645, 75] on div "http:// [TECHNICAL_ID] / BA / hs / bridgeapi / certificates / getCertificate ? …" at bounding box center [471, 88] width 482 height 28
paste textarea "042"
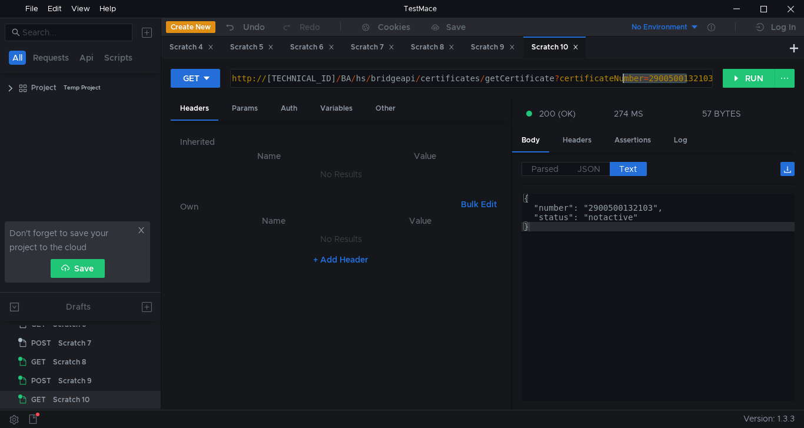
type textarea "[URL][TECHNICAL_ID]"
click at [744, 80] on button "RUN" at bounding box center [749, 78] width 52 height 19
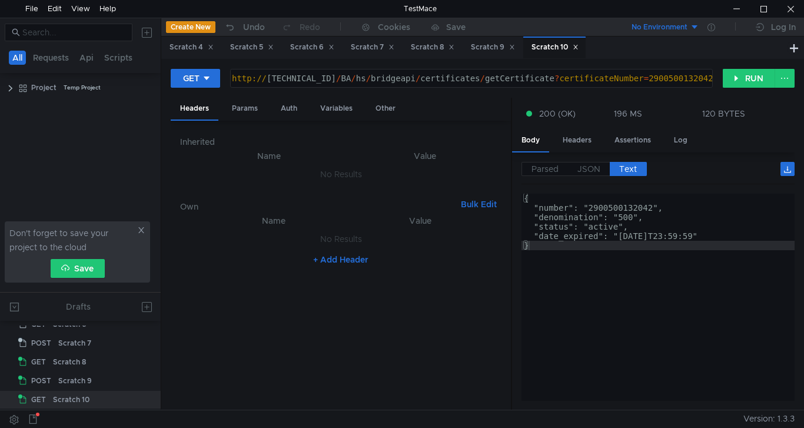
click at [693, 80] on div "http:// [TECHNICAL_ID] / BA / hs / bridgeapi / certificates / getCertificate ? …" at bounding box center [471, 88] width 482 height 28
click at [597, 168] on span "JSON" at bounding box center [589, 169] width 23 height 11
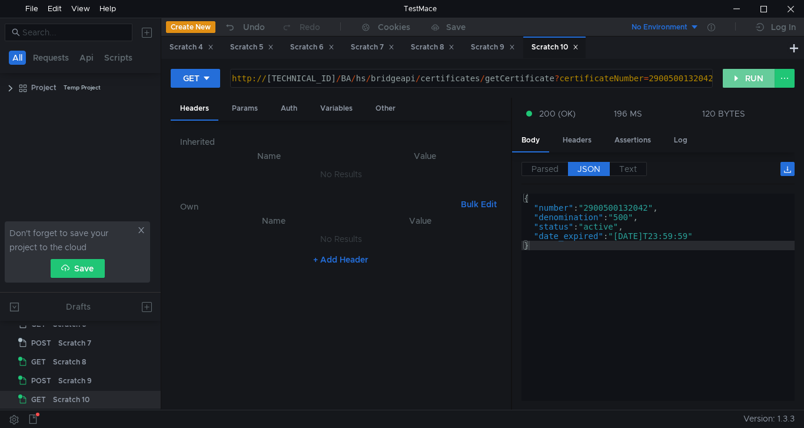
click at [751, 81] on button "RUN" at bounding box center [749, 78] width 52 height 19
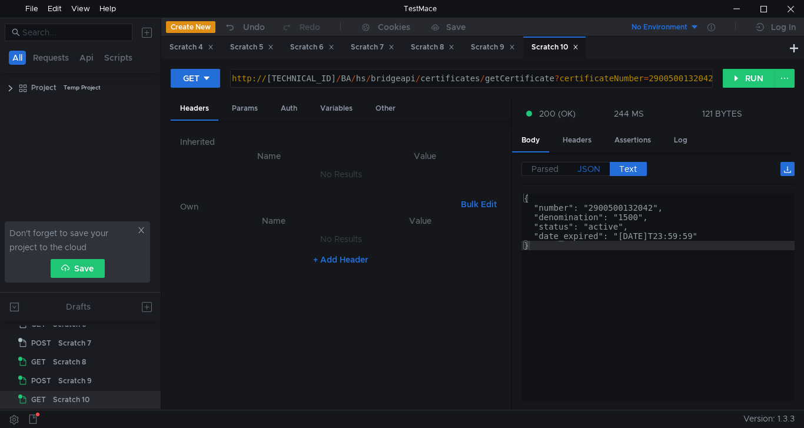
click at [593, 165] on span "JSON" at bounding box center [589, 169] width 23 height 11
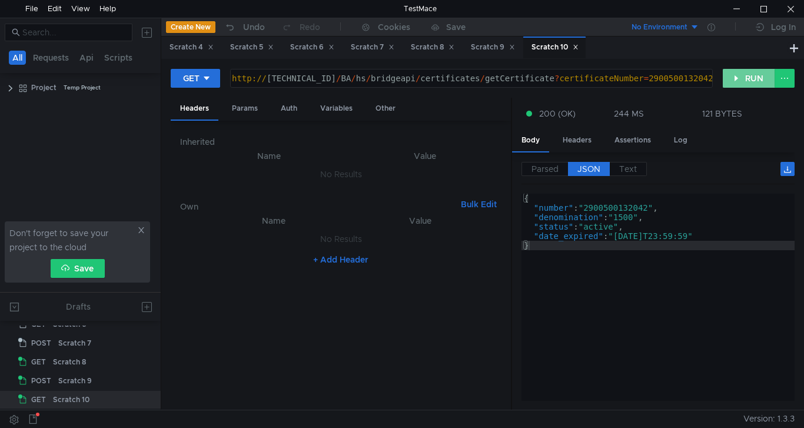
click at [741, 75] on button "RUN" at bounding box center [749, 78] width 52 height 19
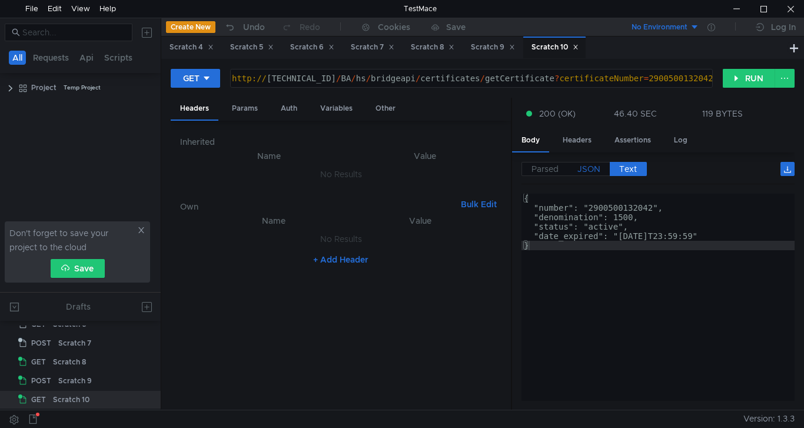
click at [589, 171] on span "JSON" at bounding box center [589, 169] width 23 height 11
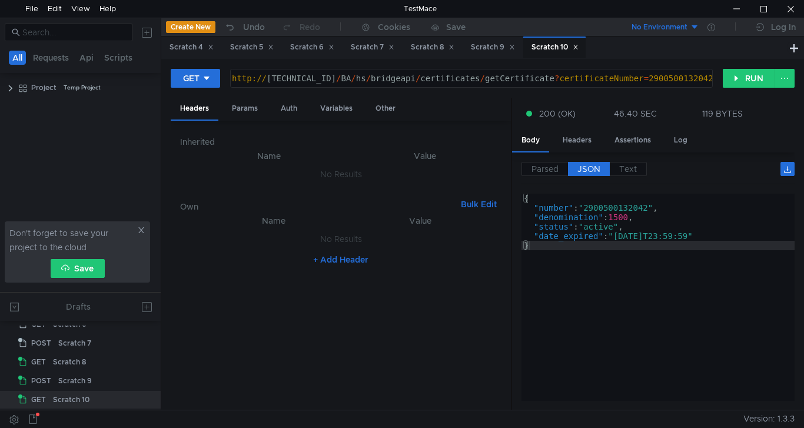
type textarea ""date_expired": "[DATE]T23:59:59""
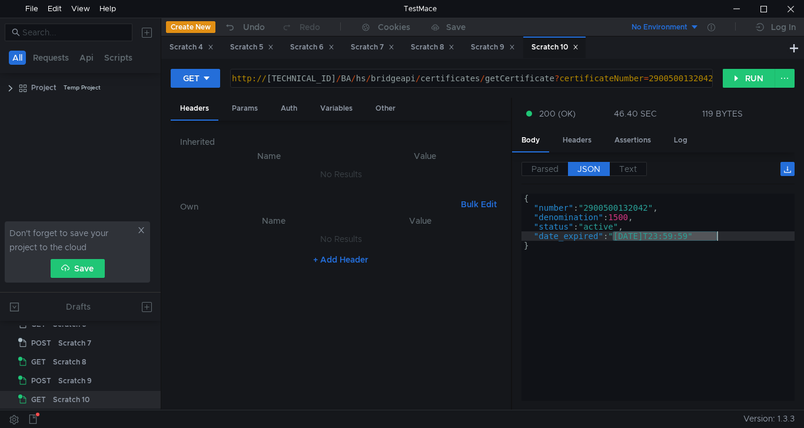
drag, startPoint x: 614, startPoint y: 237, endPoint x: 717, endPoint y: 240, distance: 103.7
click at [717, 240] on div "{ "number" : "2900500132042" , "denomination" : 1500 , "status" : "active" , "d…" at bounding box center [658, 307] width 273 height 226
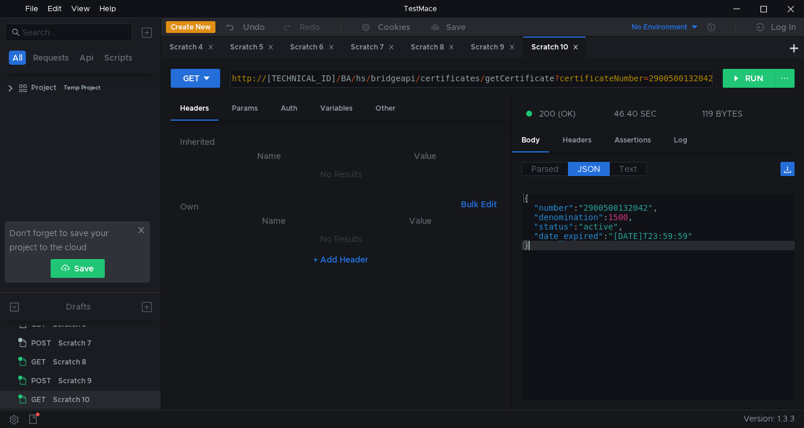
click at [687, 75] on div "http:// [TECHNICAL_ID] / BA / hs / bridgeapi / certificates / getCertificate ? …" at bounding box center [471, 88] width 482 height 28
drag, startPoint x: 623, startPoint y: 79, endPoint x: 684, endPoint y: 78, distance: 61.2
click at [684, 78] on div "http:// [TECHNICAL_ID] / BA / hs / bridgeapi / certificates / getCertificate ? …" at bounding box center [471, 88] width 482 height 28
drag, startPoint x: 692, startPoint y: 78, endPoint x: 627, endPoint y: 78, distance: 65.4
click at [627, 78] on div "http:// [TECHNICAL_ID] / BA / hs / bridgeapi / certificates / getCertificate ? …" at bounding box center [471, 88] width 482 height 28
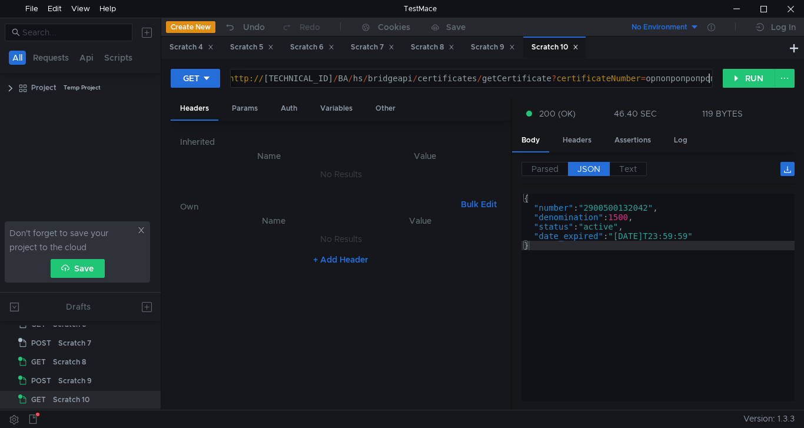
scroll to position [0, 34]
click at [749, 76] on button "RUN" at bounding box center [749, 78] width 52 height 19
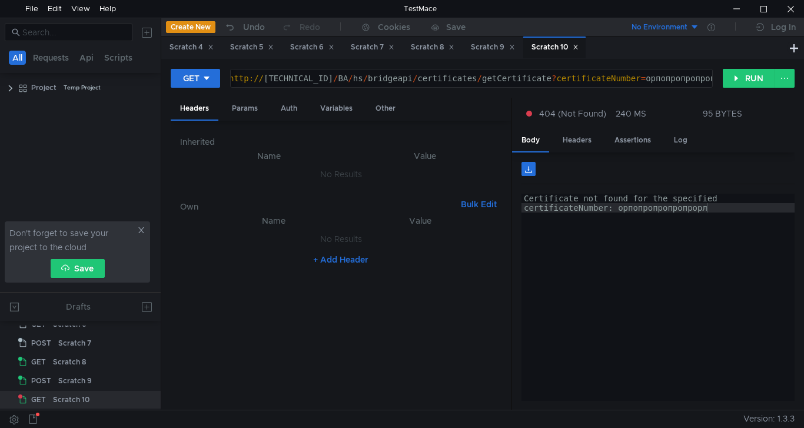
click at [709, 77] on div "http:// [TECHNICAL_ID] / BA / hs / bridgeapi / certificates / getCertificate ? …" at bounding box center [469, 88] width 485 height 28
click at [734, 74] on button "RUN" at bounding box center [749, 78] width 52 height 19
click at [651, 81] on div "http:// 10.10.0.5 / BA / hs / bridgeapi / certificates / getCertificate ? certi…" at bounding box center [471, 88] width 482 height 28
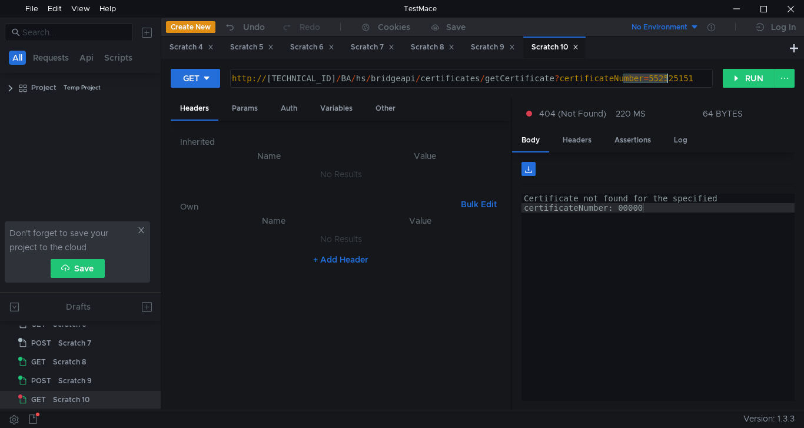
drag, startPoint x: 622, startPoint y: 75, endPoint x: 674, endPoint y: 83, distance: 52.4
click at [674, 83] on div "http:// 10.10.0.5 / BA / hs / bridgeapi / certificates / getCertificate ? certi…" at bounding box center [471, 88] width 482 height 28
drag, startPoint x: 534, startPoint y: 79, endPoint x: 548, endPoint y: 79, distance: 14.1
click at [548, 79] on div "http:// 10.10.0.5 / BA / hs / bridgeapi / certificates / getCertificate ? certi…" at bounding box center [471, 88] width 482 height 28
drag, startPoint x: 531, startPoint y: 76, endPoint x: 675, endPoint y: 78, distance: 144.9
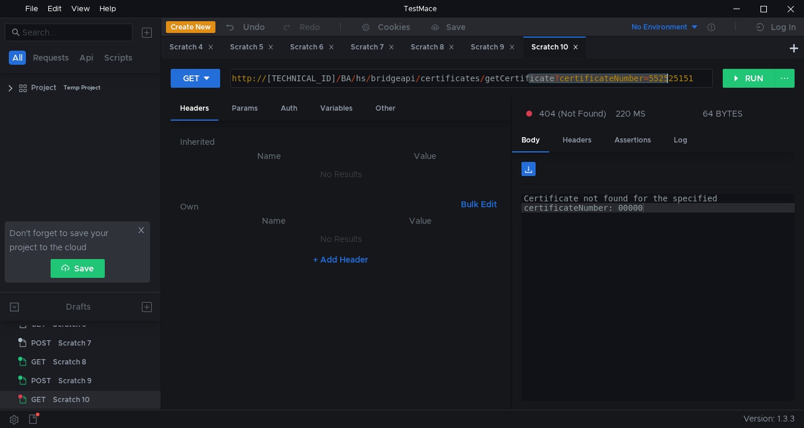
click at [675, 78] on div "http:// 10.10.0.5 / BA / hs / bridgeapi / certificates / getCertificate ? certi…" at bounding box center [471, 88] width 482 height 28
click at [672, 78] on div "http:// 10.10.0.5 / BA / hs / bridgeapi / certificates / getCertificate ? certi…" at bounding box center [472, 78] width 482 height 18
drag, startPoint x: 529, startPoint y: 76, endPoint x: 566, endPoint y: 77, distance: 36.5
click at [566, 77] on div "http:// 10.10.0.5 / BA / hs / bridgeapi / certificates / getCertificate ? certi…" at bounding box center [471, 88] width 482 height 28
click at [539, 78] on div "http:// 10.10.0.5 / BA / hs / bridgeapi / certificates / getCertificate ? certi…" at bounding box center [472, 78] width 482 height 18
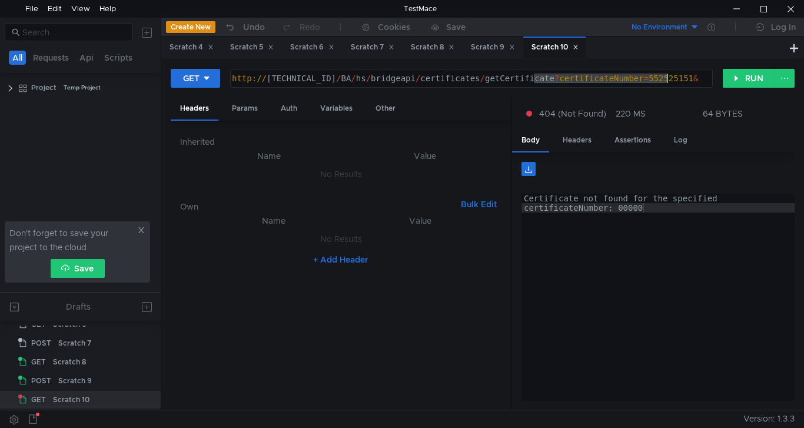
drag, startPoint x: 534, startPoint y: 78, endPoint x: 667, endPoint y: 80, distance: 133.7
click at [667, 80] on div "http:// 10.10.0.5 / BA / hs / bridgeapi / certificates / getCertificate ? certi…" at bounding box center [471, 88] width 482 height 28
click at [677, 81] on div "http:// 10.10.0.5 / BA / hs / bridgeapi / certificates / getCertificate ? certi…" at bounding box center [471, 88] width 482 height 28
paste textarea "certificateNumber=552525151"
click at [660, 80] on div "http:// 10.10.0.5 / BA / hs / bridgeapi / certificates / getCertificate ? certi…" at bounding box center [422, 88] width 579 height 28
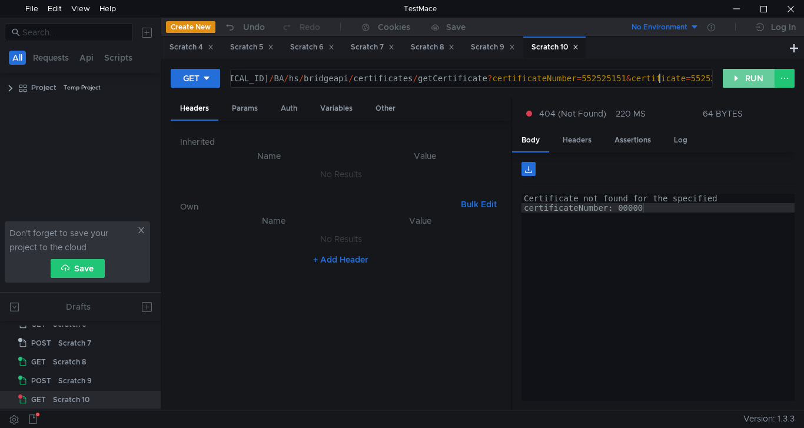
click at [734, 77] on button "RUN" at bounding box center [749, 78] width 52 height 19
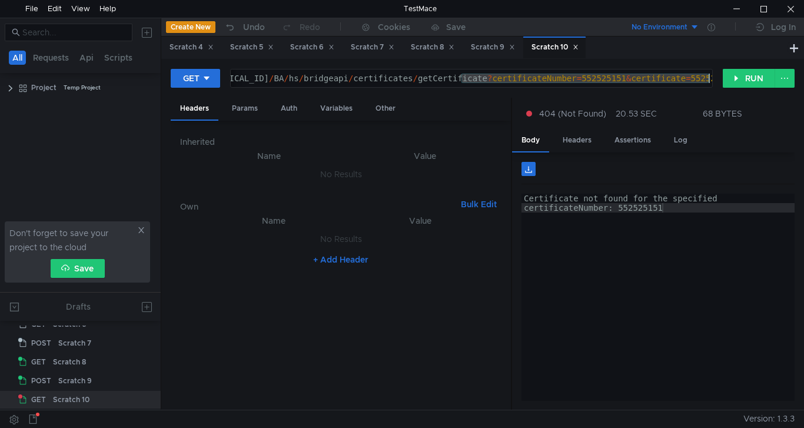
drag, startPoint x: 462, startPoint y: 77, endPoint x: 713, endPoint y: 80, distance: 250.9
click at [713, 80] on div "http://10.10.0.5/BA/hs/bridgeapi/certificates/getCertificate?certificateNumber=…" at bounding box center [471, 78] width 483 height 19
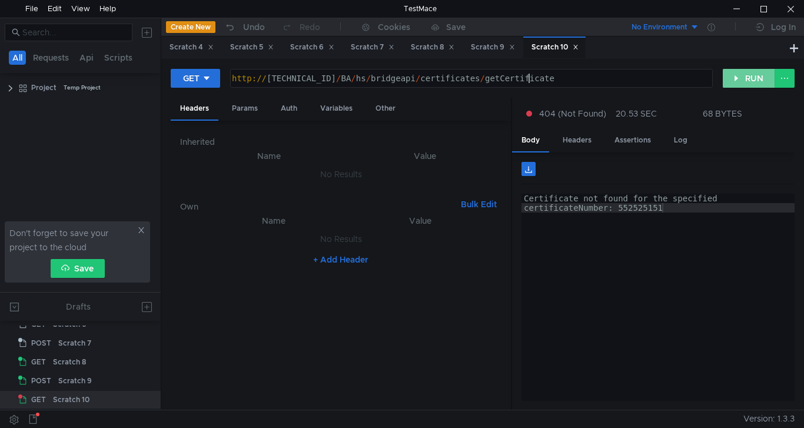
scroll to position [0, 21]
click at [750, 69] on button "RUN" at bounding box center [749, 78] width 52 height 19
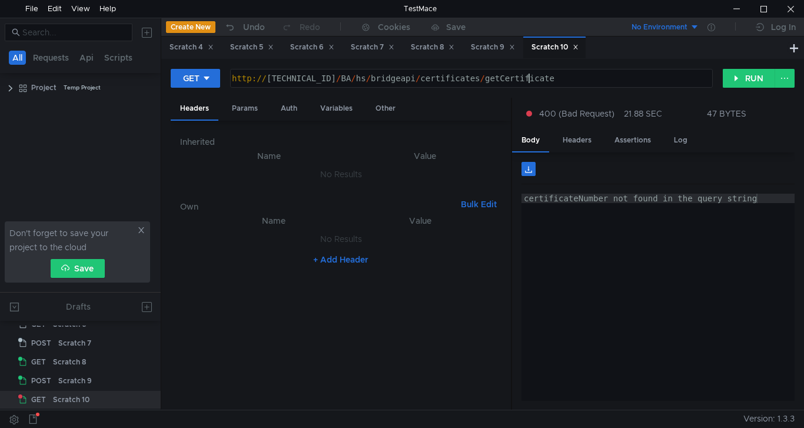
click at [541, 78] on div "http:// [TECHNICAL_ID] / BA / hs / bridgeapi / certificates / getCertificate" at bounding box center [471, 88] width 482 height 28
paste textarea "?certificateNumber=552525151&certificate=552525151"
type textarea "[URL][TECHNICAL_ID]"
click at [287, 110] on div "Auth" at bounding box center [288, 109] width 35 height 22
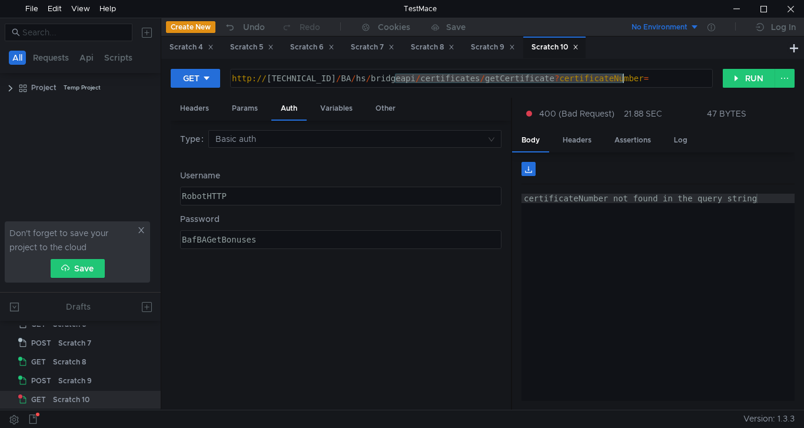
drag, startPoint x: 397, startPoint y: 80, endPoint x: 656, endPoint y: 81, distance: 259.1
click at [656, 81] on div "http:// 10.10.0.5 / BA / hs / bridgeapi / certificates / getCertificate ? certi…" at bounding box center [471, 88] width 482 height 28
click at [490, 44] on div "Scratch 9" at bounding box center [493, 47] width 44 height 12
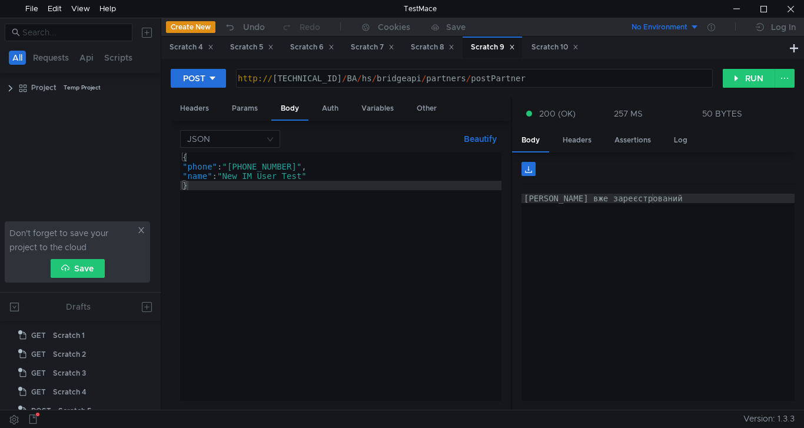
scroll to position [105, 0]
click at [329, 109] on div "Auth" at bounding box center [330, 109] width 35 height 22
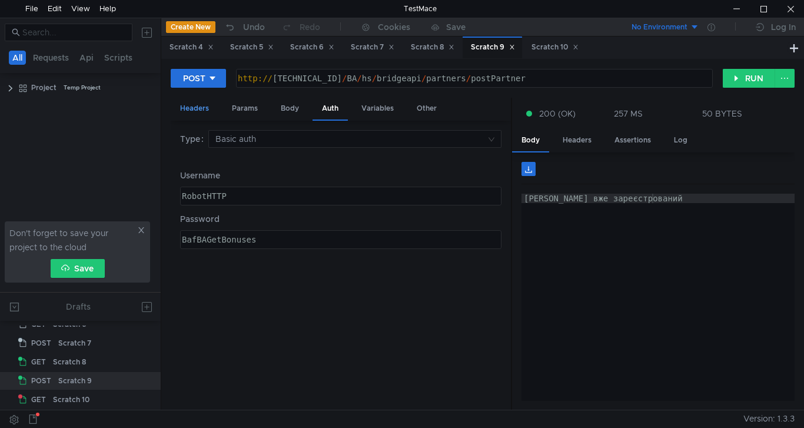
click at [196, 111] on div "Headers" at bounding box center [195, 109] width 48 height 22
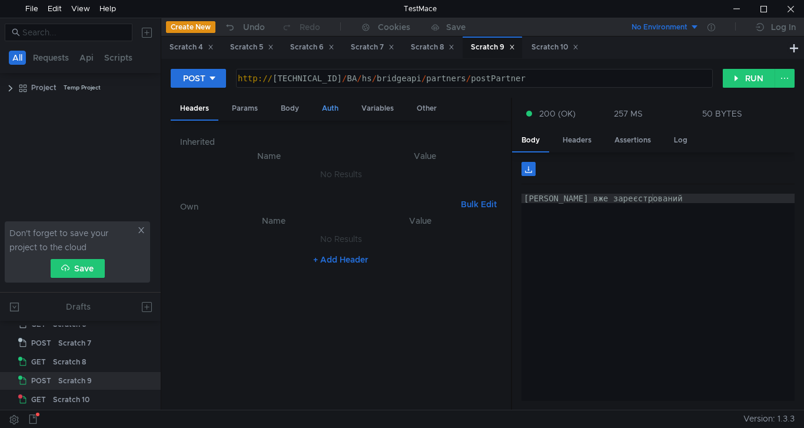
click at [330, 110] on div "Auth" at bounding box center [330, 109] width 35 height 22
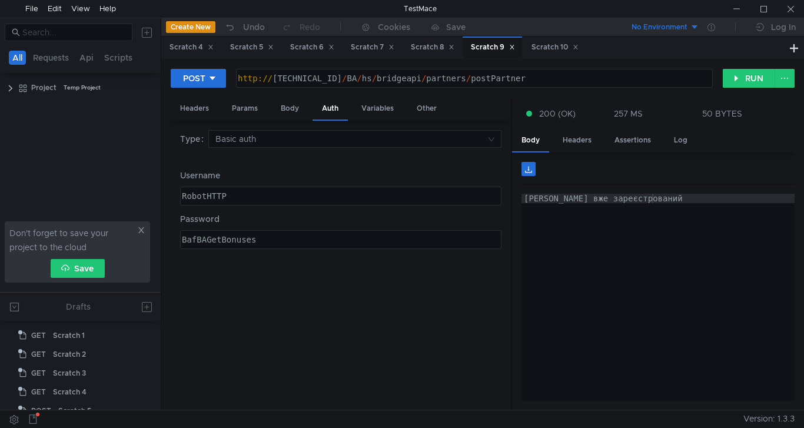
scroll to position [105, 0]
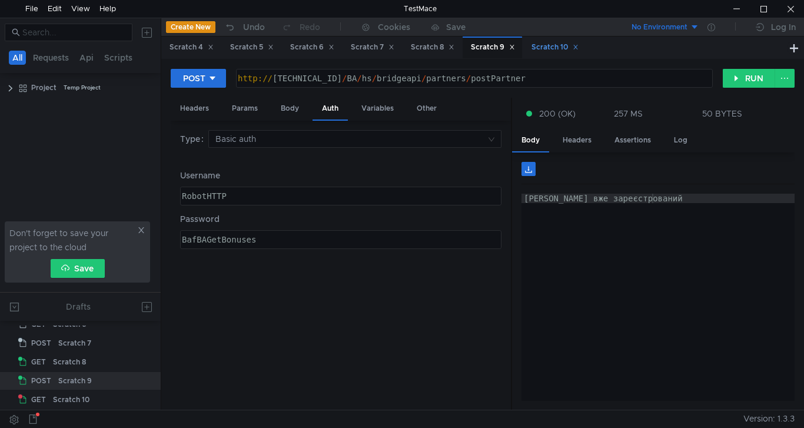
click at [558, 44] on div "Scratch 10" at bounding box center [555, 47] width 47 height 12
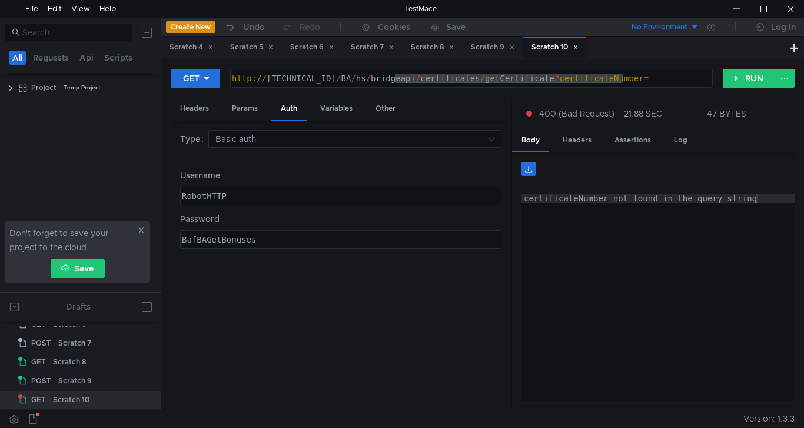
click at [628, 78] on div "http:// 10.10.0.5 / BA / hs / bridgeapi / certificates / getCertificate ? certi…" at bounding box center [472, 78] width 482 height 18
paste textarea "2900500132103"
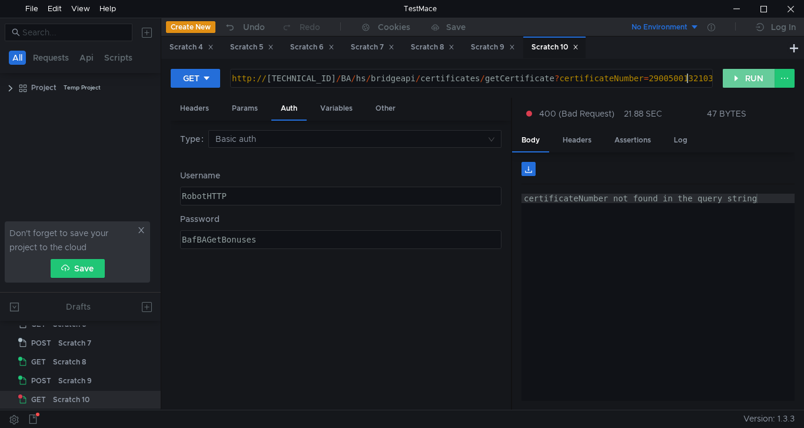
click at [753, 80] on button "RUN" at bounding box center [749, 78] width 52 height 19
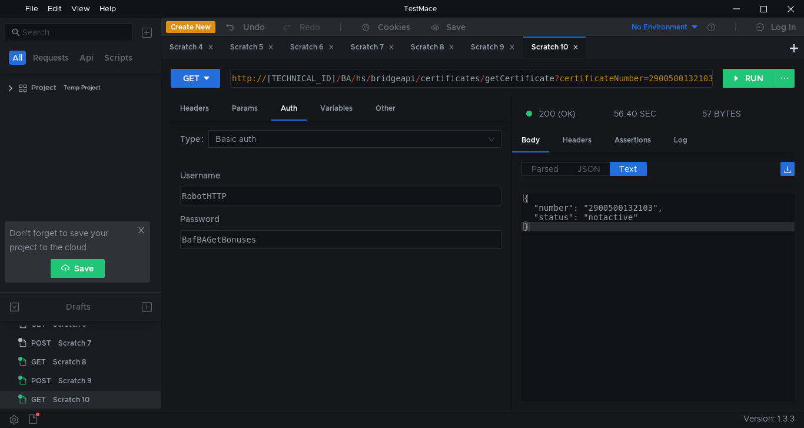
click at [660, 77] on div "http:// 10.10.0.5 / BA / hs / bridgeapi / certificates / getCertificate ? certi…" at bounding box center [471, 88] width 482 height 28
paste textarea "042"
type textarea "[URL][TECHNICAL_ID]"
click at [753, 77] on button "RUN" at bounding box center [749, 78] width 52 height 19
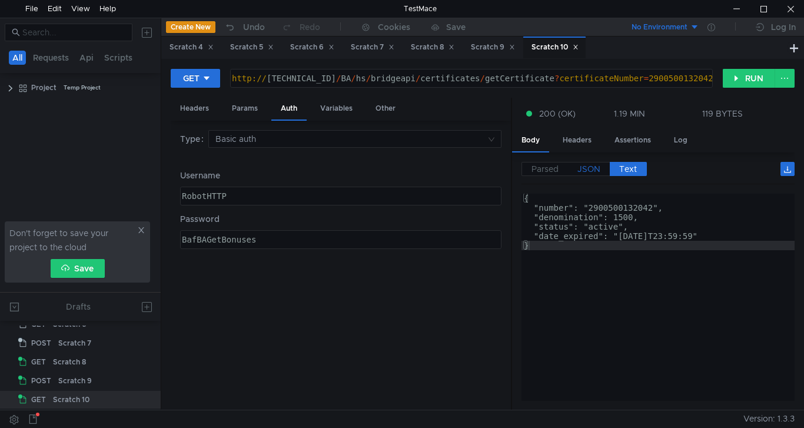
click at [593, 168] on span "JSON" at bounding box center [589, 169] width 23 height 11
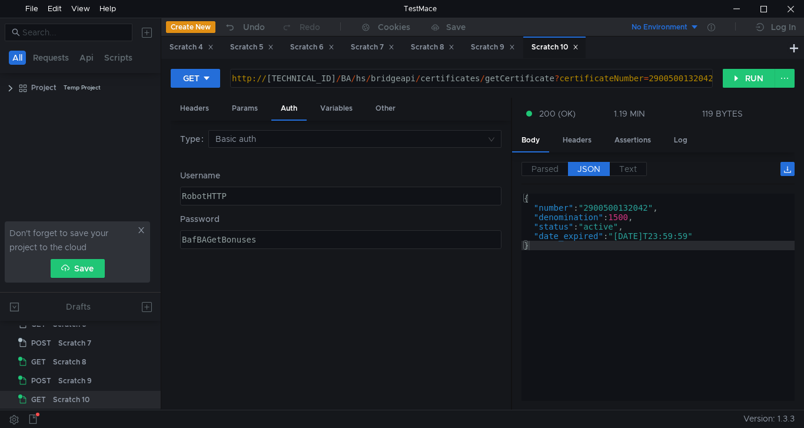
click at [665, 72] on div "http:// [TECHNICAL_ID] / BA / hs / bridgeapi / certificates / getCertificate ? …" at bounding box center [472, 78] width 482 height 18
paste textarea "1000142395"
click at [730, 79] on button "RUN" at bounding box center [749, 78] width 52 height 19
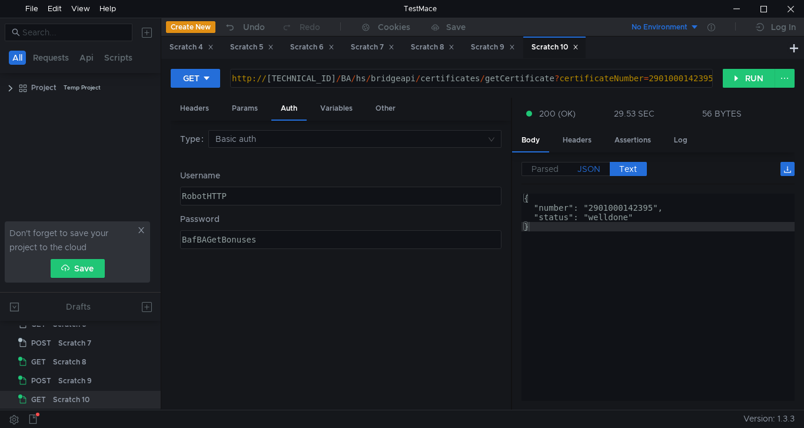
click at [590, 162] on label "JSON" at bounding box center [589, 169] width 42 height 14
click at [590, 163] on label "JSON" at bounding box center [589, 169] width 42 height 14
click at [648, 79] on div "http:// 10.10.0.5 / BA / hs / bridgeapi / certificates / getCertificate ? certi…" at bounding box center [471, 88] width 482 height 28
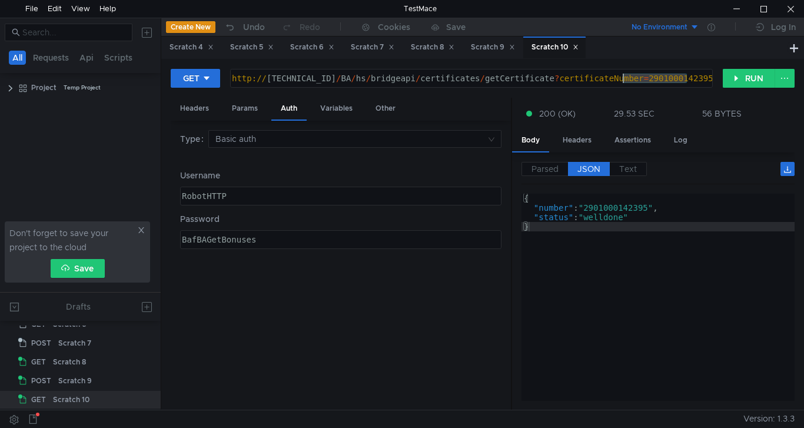
click at [648, 79] on div "http:// 10.10.0.5 / BA / hs / bridgeapi / certificates / getCertificate ? certi…" at bounding box center [471, 88] width 482 height 28
paste textarea "0100002592"
click at [750, 80] on button "RUN" at bounding box center [749, 78] width 52 height 19
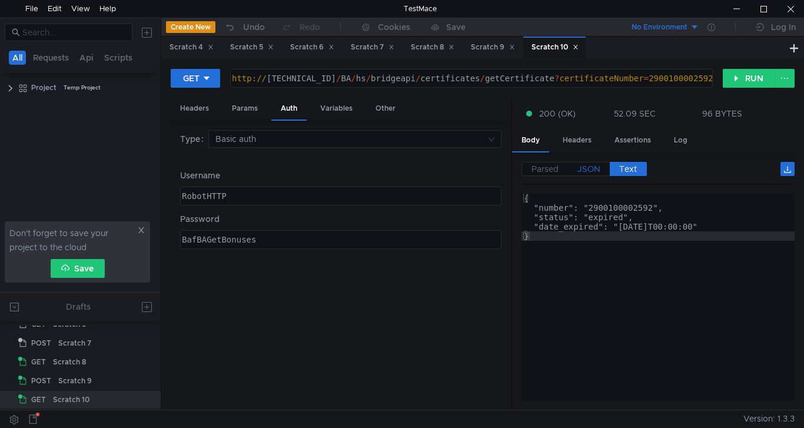
click at [597, 170] on span "JSON" at bounding box center [589, 169] width 23 height 11
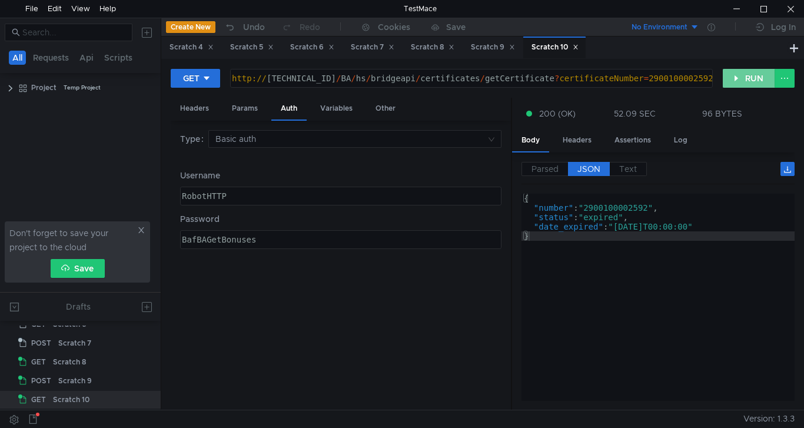
click at [756, 80] on button "RUN" at bounding box center [749, 78] width 52 height 19
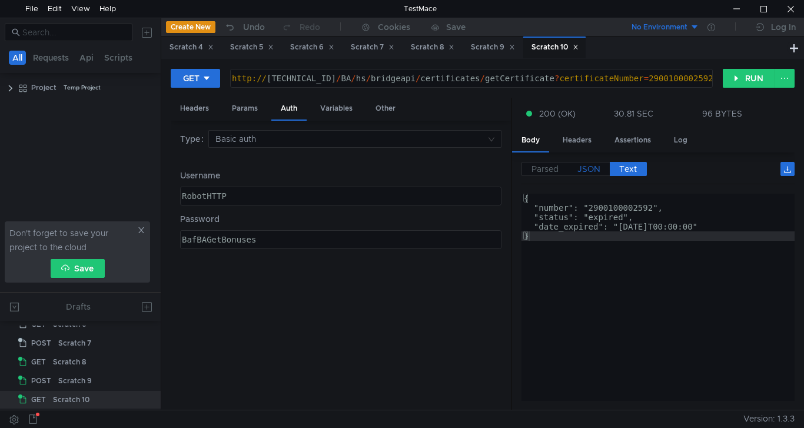
click at [594, 165] on span "JSON" at bounding box center [589, 169] width 23 height 11
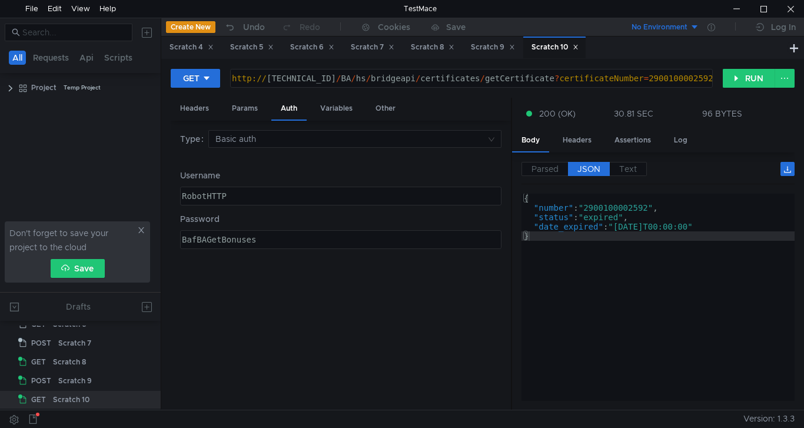
click at [670, 72] on div "http:// 10.10.0.5 / BA / hs / bridgeapi / certificates / getCertificate ? certi…" at bounding box center [472, 78] width 482 height 18
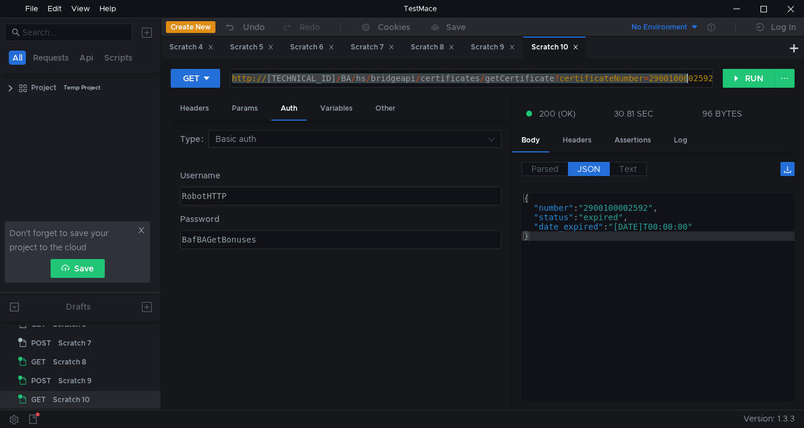
click at [670, 72] on div "http:// 10.10.0.5 / BA / hs / bridgeapi / certificates / getCertificate ? certi…" at bounding box center [472, 78] width 482 height 18
click at [667, 74] on div "http:// 10.10.0.5 / BA / hs / bridgeapi / certificates / getCertificate ? certi…" at bounding box center [472, 78] width 482 height 18
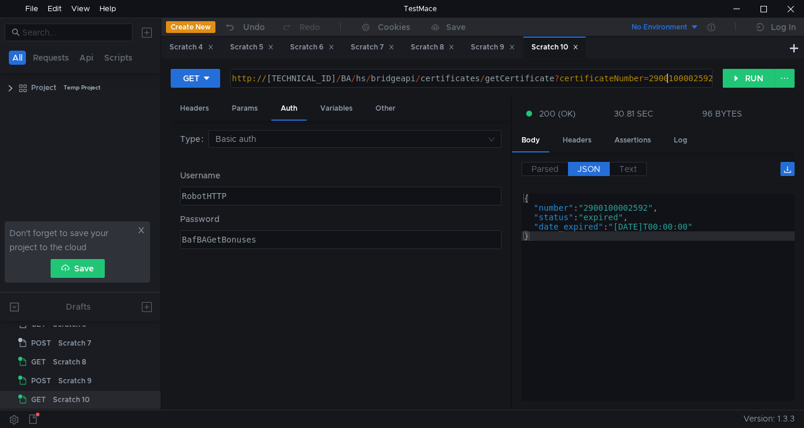
click at [667, 74] on div "http:// 10.10.0.5 / BA / hs / bridgeapi / certificates / getCertificate ? certi…" at bounding box center [471, 88] width 482 height 28
paste textarea "500132103"
type textarea "[URL][TECHNICAL_ID]"
click at [743, 82] on button "RUN" at bounding box center [749, 78] width 52 height 19
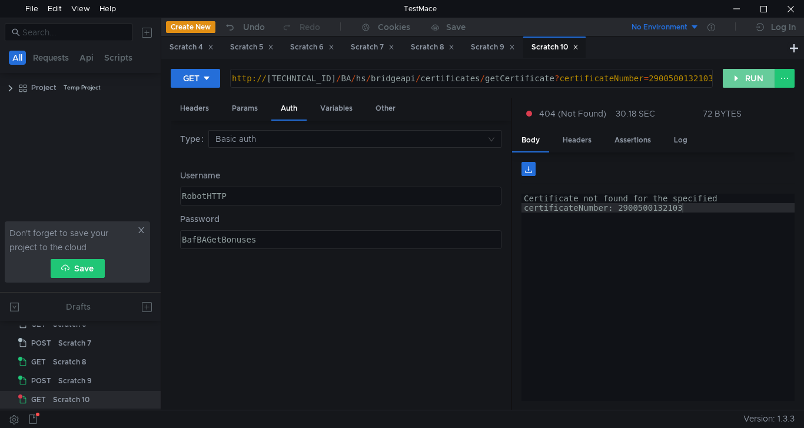
click at [739, 78] on button "RUN" at bounding box center [749, 78] width 52 height 19
click at [743, 80] on button "RUN" at bounding box center [749, 78] width 52 height 19
click at [752, 79] on button "RUN" at bounding box center [749, 78] width 52 height 19
click at [744, 81] on button "RUN" at bounding box center [749, 78] width 52 height 19
click at [745, 78] on button "RUN" at bounding box center [749, 78] width 52 height 19
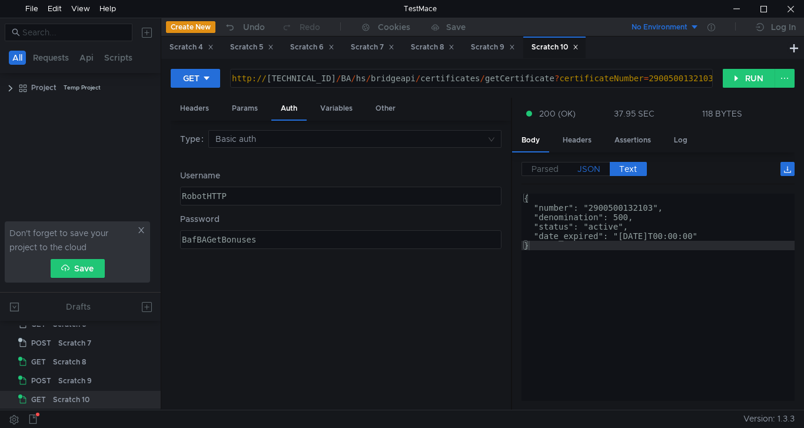
click at [592, 169] on span "JSON" at bounding box center [589, 169] width 23 height 11
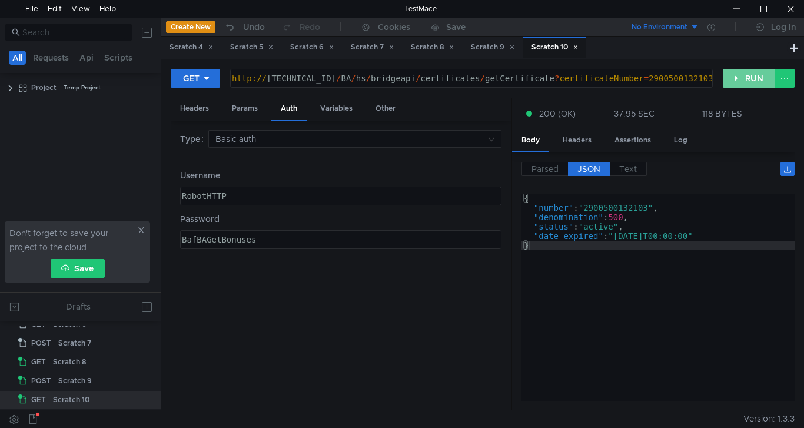
click at [744, 82] on button "RUN" at bounding box center [749, 78] width 52 height 19
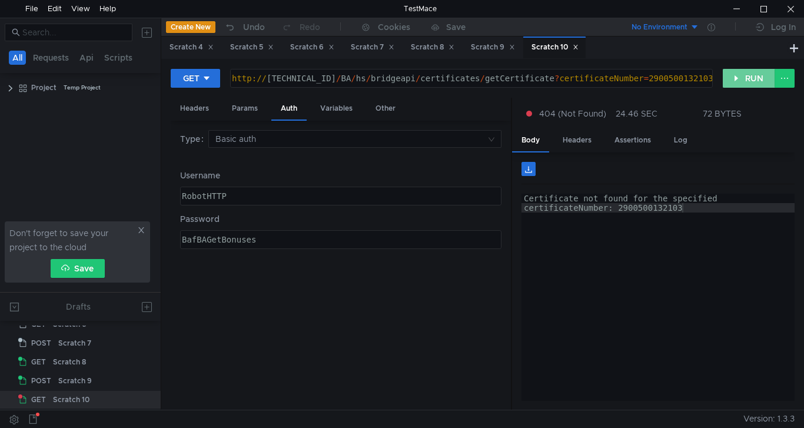
click at [738, 75] on button "RUN" at bounding box center [749, 78] width 52 height 19
click at [760, 78] on button "RUN" at bounding box center [749, 78] width 52 height 19
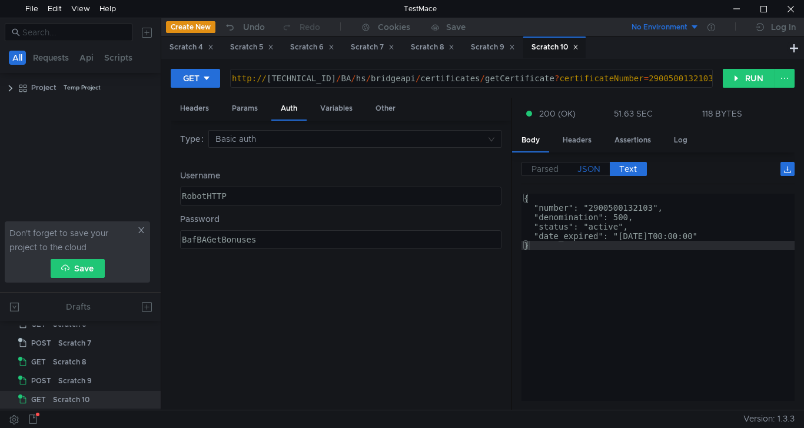
click at [595, 172] on span "JSON" at bounding box center [589, 169] width 23 height 11
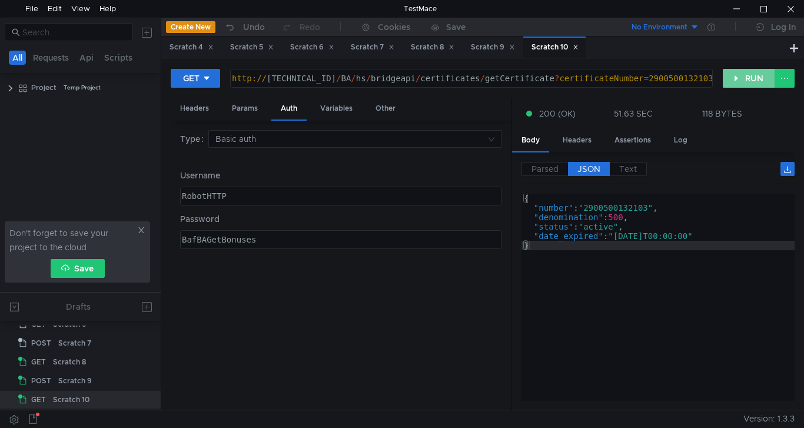
click at [747, 76] on button "RUN" at bounding box center [749, 78] width 52 height 19
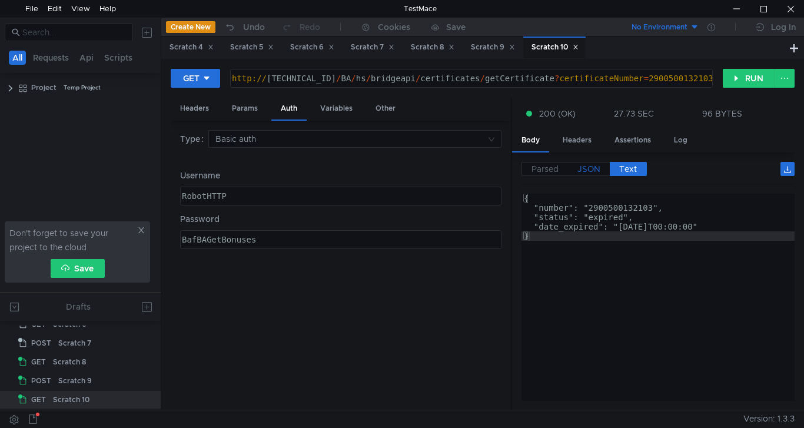
click at [600, 174] on span "JSON" at bounding box center [589, 169] width 23 height 11
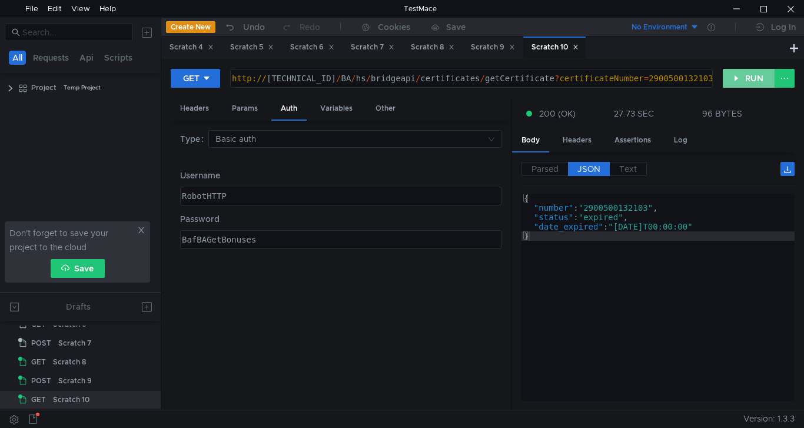
click at [753, 81] on button "RUN" at bounding box center [749, 78] width 52 height 19
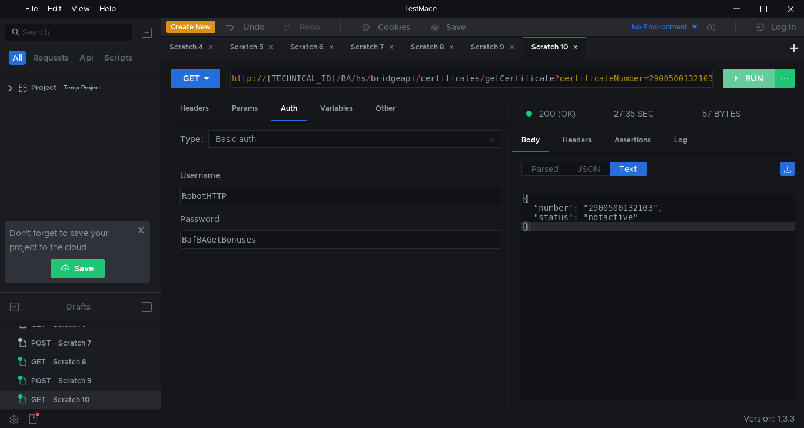
drag, startPoint x: 747, startPoint y: 78, endPoint x: 658, endPoint y: 78, distance: 89.5
click at [748, 78] on button "RUN" at bounding box center [749, 78] width 52 height 19
click at [590, 169] on span "JSON" at bounding box center [589, 169] width 23 height 11
click at [741, 84] on button "RUN" at bounding box center [749, 78] width 52 height 19
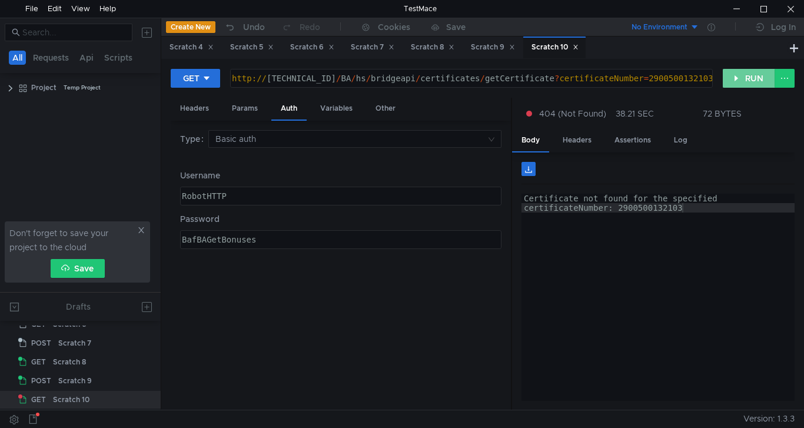
click at [754, 78] on button "RUN" at bounding box center [749, 78] width 52 height 19
click at [756, 81] on button "RUN" at bounding box center [749, 78] width 52 height 19
click at [748, 82] on button "RUN" at bounding box center [749, 78] width 52 height 19
click at [759, 76] on button "RUN" at bounding box center [749, 78] width 52 height 19
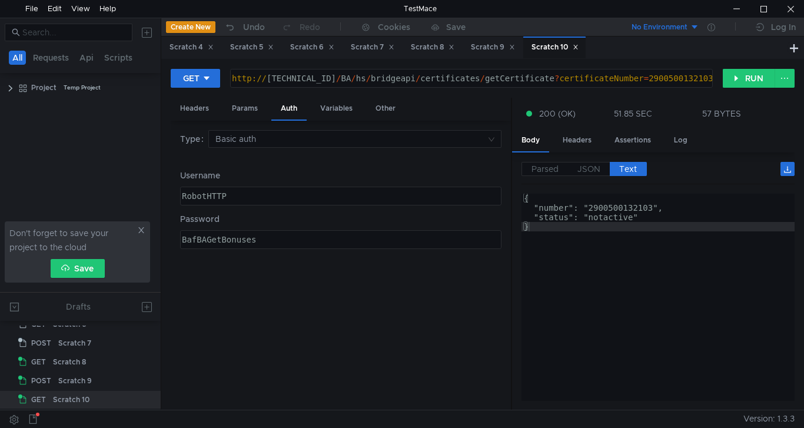
click at [661, 75] on div "http:// [TECHNICAL_ID] / BA / hs / bridgeapi / certificates / getCertificate ? …" at bounding box center [471, 88] width 482 height 28
paste textarea "042"
click at [734, 78] on button "RUN" at bounding box center [749, 78] width 52 height 19
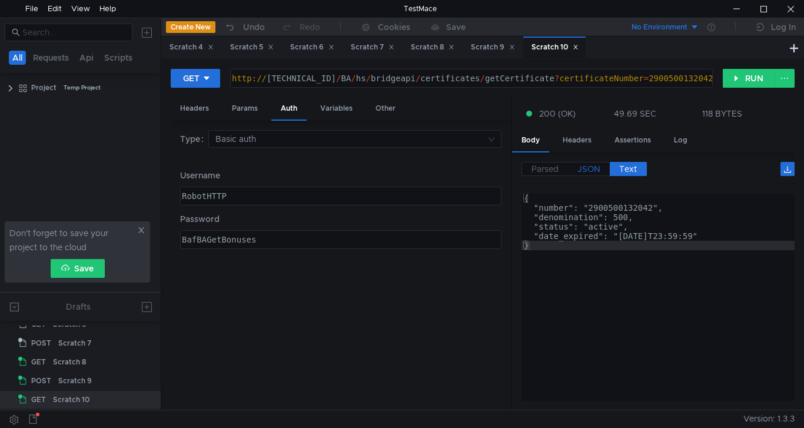
click at [588, 165] on span "JSON" at bounding box center [589, 169] width 23 height 11
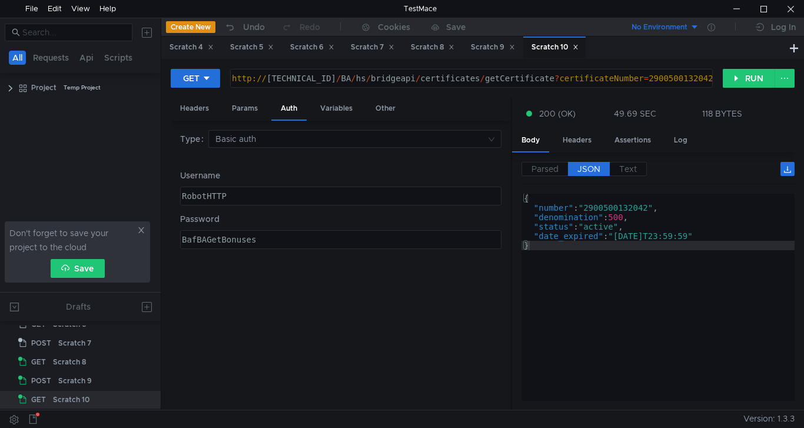
click at [663, 78] on div "http:// [TECHNICAL_ID] / BA / hs / bridgeapi / certificates / getCertificate ? …" at bounding box center [471, 88] width 482 height 28
paste textarea "100002578"
type textarea "[URL][TECHNICAL_ID]"
click at [754, 77] on button "RUN" at bounding box center [749, 78] width 52 height 19
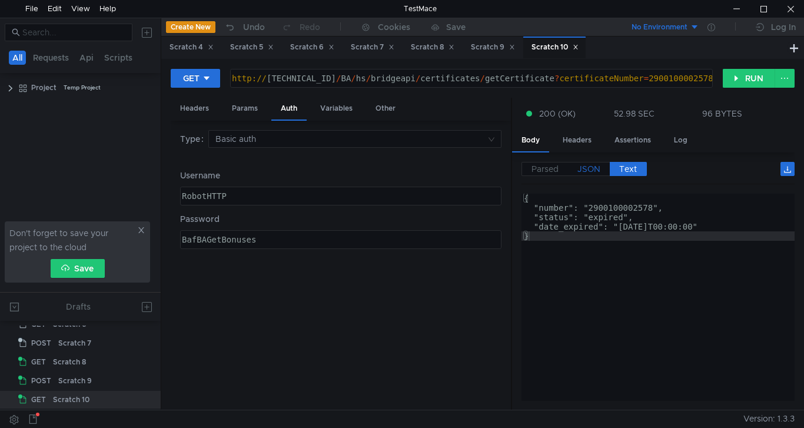
click at [588, 170] on span "JSON" at bounding box center [589, 169] width 23 height 11
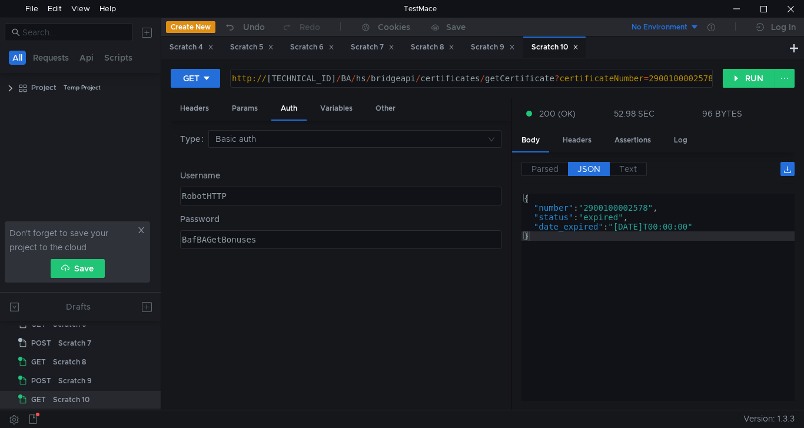
click at [654, 74] on div "http:// [TECHNICAL_ID] / BA / hs / bridgeapi / certificates / getCertificate ? …" at bounding box center [471, 88] width 482 height 28
paste textarea "3049"
click at [746, 84] on button "RUN" at bounding box center [749, 78] width 52 height 19
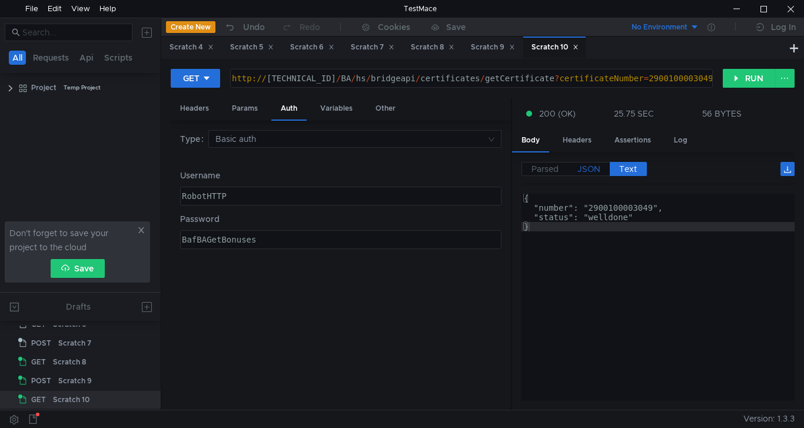
click at [598, 168] on span "JSON" at bounding box center [589, 169] width 23 height 11
click at [688, 79] on div "http:// [TECHNICAL_ID] / BA / hs / bridgeapi / certificates / getCertificate ? …" at bounding box center [471, 88] width 482 height 28
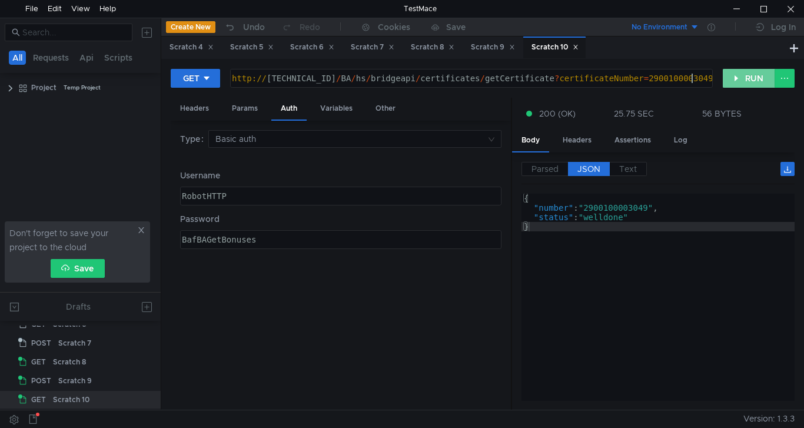
scroll to position [0, 32]
click at [741, 79] on button "RUN" at bounding box center [749, 78] width 52 height 19
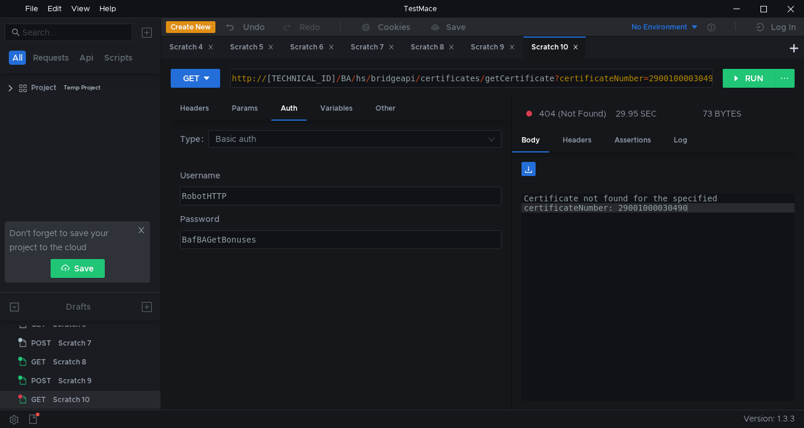
click at [694, 77] on div "http:// [TECHNICAL_ID] / BA / hs / bridgeapi / certificates / getCertificate ? …" at bounding box center [471, 88] width 482 height 28
drag, startPoint x: 530, startPoint y: 78, endPoint x: 693, endPoint y: 78, distance: 163.1
click at [693, 78] on div "http:// [TECHNICAL_ID] / BA / hs / bridgeapi / certificates / getCertificate ? …" at bounding box center [471, 88] width 482 height 28
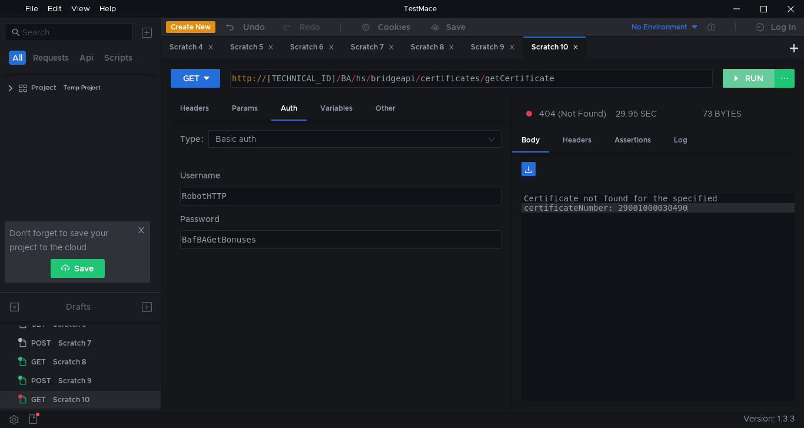
click at [765, 81] on button "RUN" at bounding box center [749, 78] width 52 height 19
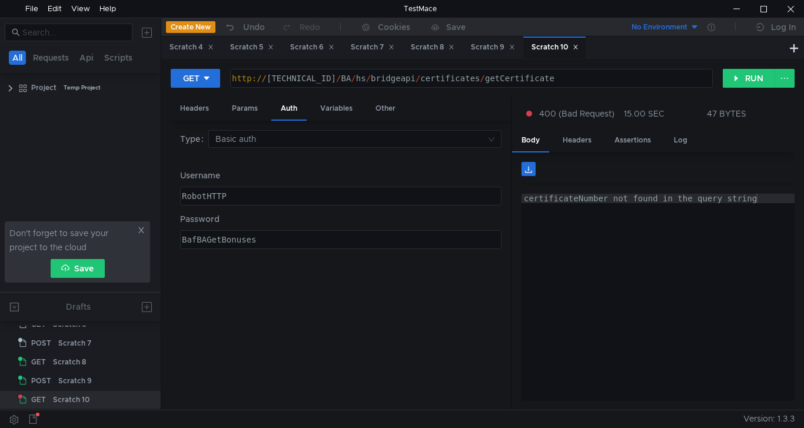
click at [548, 83] on div "http:// [TECHNICAL_ID] / BA / hs / bridgeapi / certificates / getCertificate" at bounding box center [471, 88] width 482 height 28
paste textarea "?certificateNumber=2900100003049"
click at [738, 80] on button "RUN" at bounding box center [749, 78] width 52 height 19
click at [690, 81] on div "http:// [TECHNICAL_ID] / BA / hs / bridgeapi / certificates / getCertificate ? …" at bounding box center [471, 88] width 482 height 28
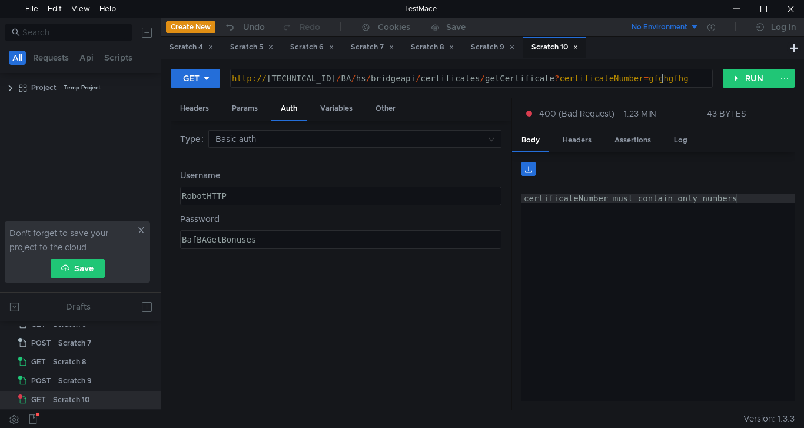
scroll to position [0, 31]
click at [738, 78] on button "RUN" at bounding box center [749, 78] width 52 height 19
click at [652, 77] on div "http:// [TECHNICAL_ID] / BA / hs / bridgeapi / certificates / getCertificate ? …" at bounding box center [471, 88] width 482 height 28
paste textarea "2900500132103"
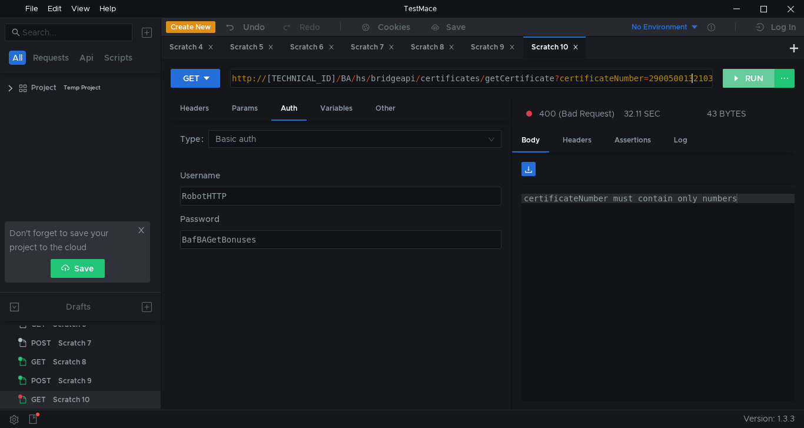
scroll to position [0, 32]
click at [733, 75] on button "RUN" at bounding box center [749, 78] width 52 height 19
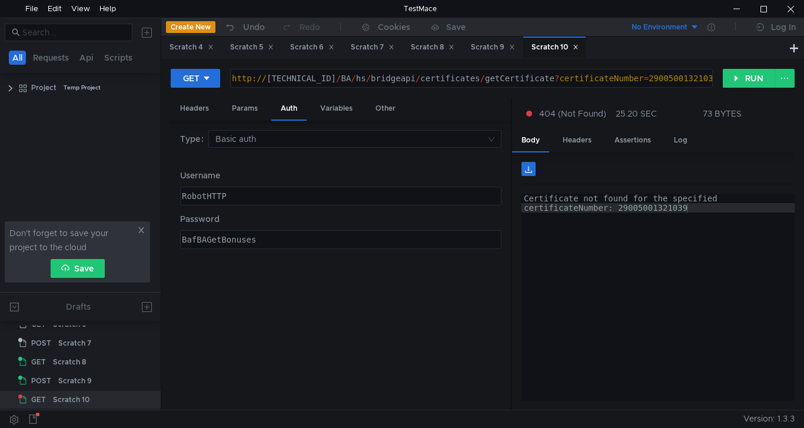
click at [699, 77] on div "http:// [TECHNICAL_ID] / BA / hs / bridgeapi / certificates / getCertificate ? …" at bounding box center [471, 88] width 482 height 28
click at [742, 83] on button "RUN" at bounding box center [749, 78] width 52 height 19
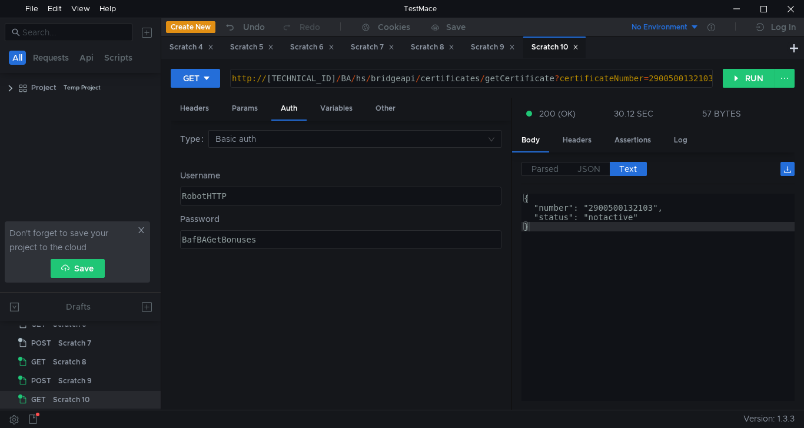
click at [657, 77] on div "http:// [TECHNICAL_ID] / BA / hs / bridgeapi / certificates / getCertificate ? …" at bounding box center [471, 88] width 482 height 28
paste textarea "042"
type textarea "[URL][TECHNICAL_ID]"
click at [749, 82] on button "RUN" at bounding box center [749, 78] width 52 height 19
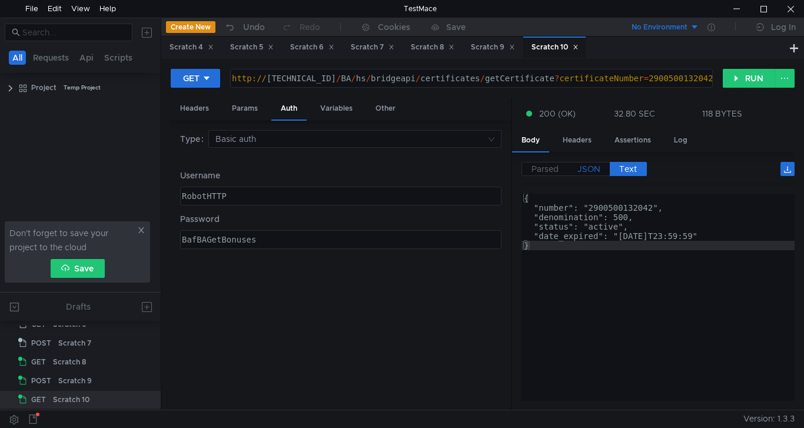
click at [589, 170] on span "JSON" at bounding box center [589, 169] width 23 height 11
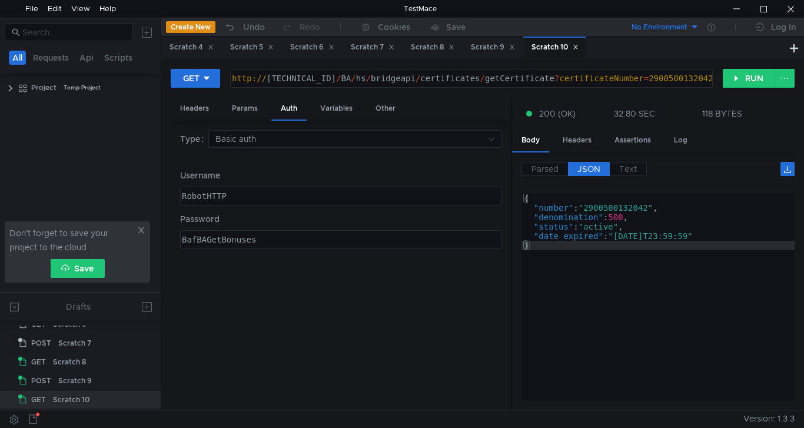
scroll to position [0, 32]
click at [745, 6] on div at bounding box center [736, 9] width 27 height 18
